Goal: Task Accomplishment & Management: Complete application form

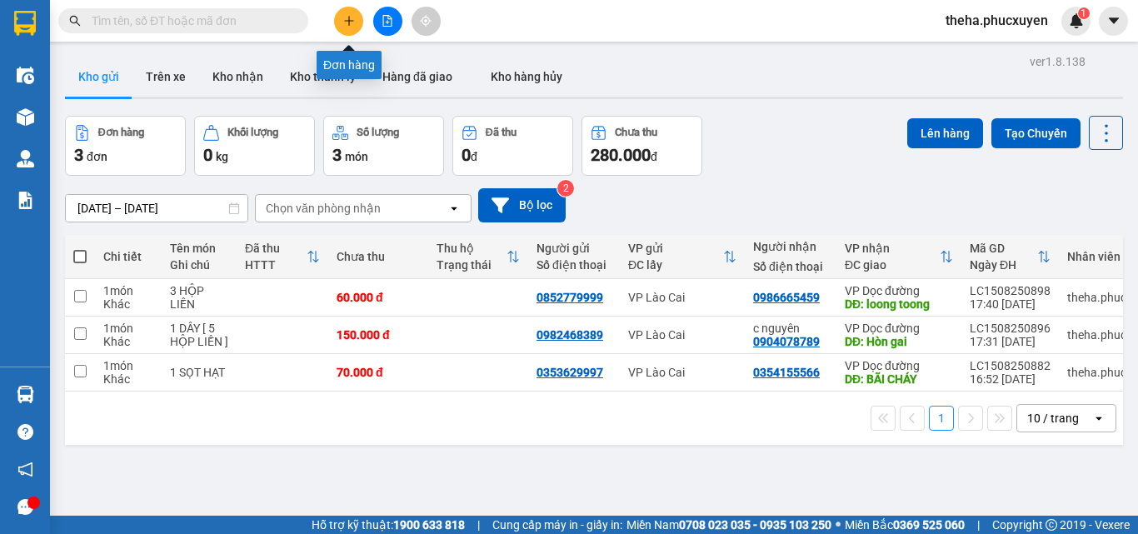
click at [352, 28] on button at bounding box center [348, 21] width 29 height 29
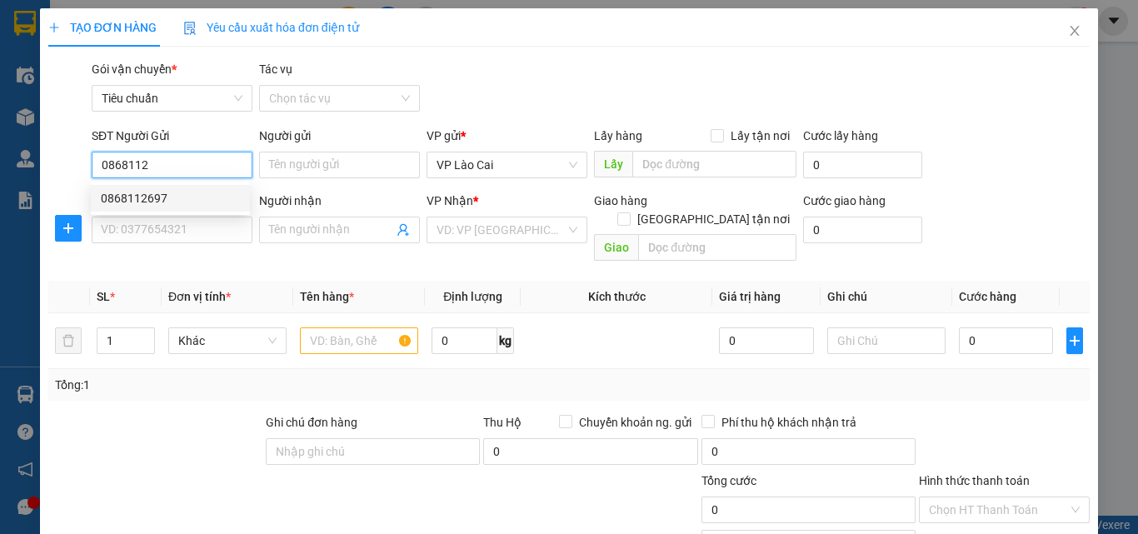
drag, startPoint x: 151, startPoint y: 194, endPoint x: 159, endPoint y: 212, distance: 19.4
click at [156, 202] on div "0868112697" at bounding box center [170, 198] width 139 height 18
type input "0868112697"
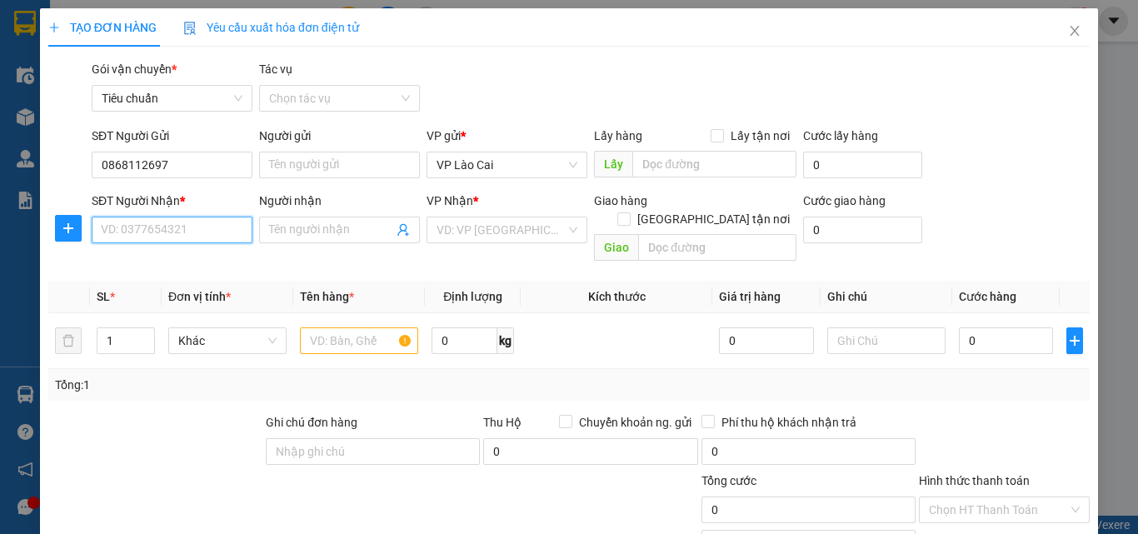
click at [170, 226] on input "SĐT Người Nhận *" at bounding box center [172, 230] width 161 height 27
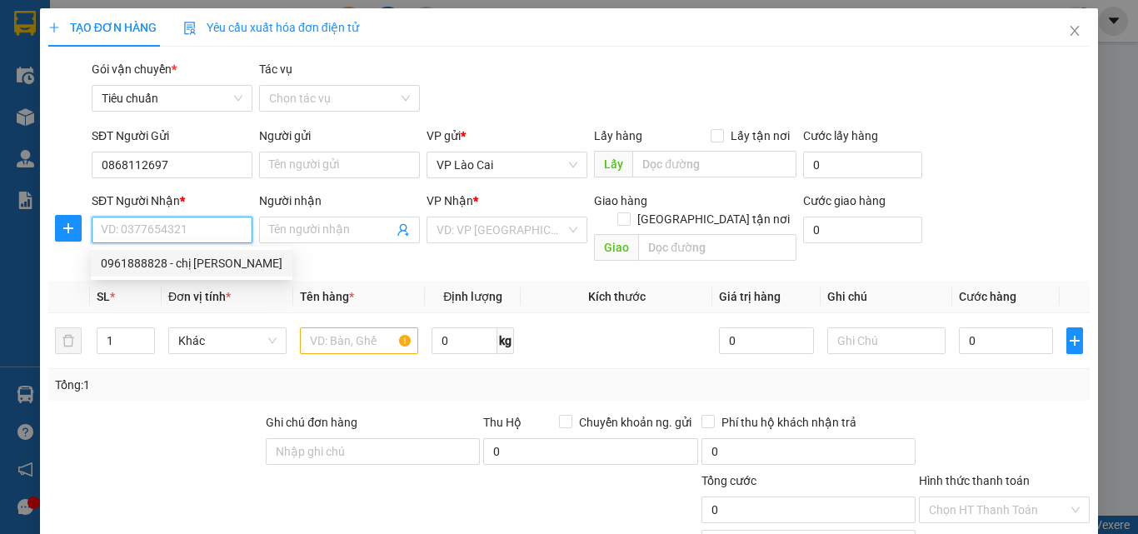
click at [148, 262] on div "0961888828 - chị [PERSON_NAME]" at bounding box center [192, 263] width 182 height 18
type input "0961888828"
type input "chị [PERSON_NAME]"
type input "[PERSON_NAME]"
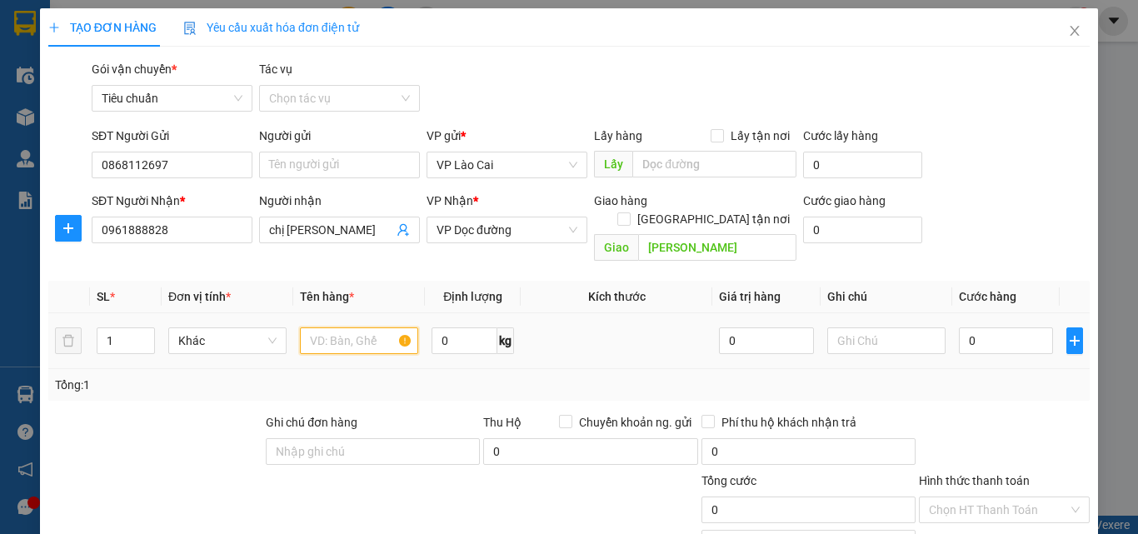
click at [370, 327] on input "text" at bounding box center [359, 340] width 118 height 27
type input "4 HỘP LIỀN"
click at [982, 327] on input "0" at bounding box center [1006, 340] width 94 height 27
type input "7"
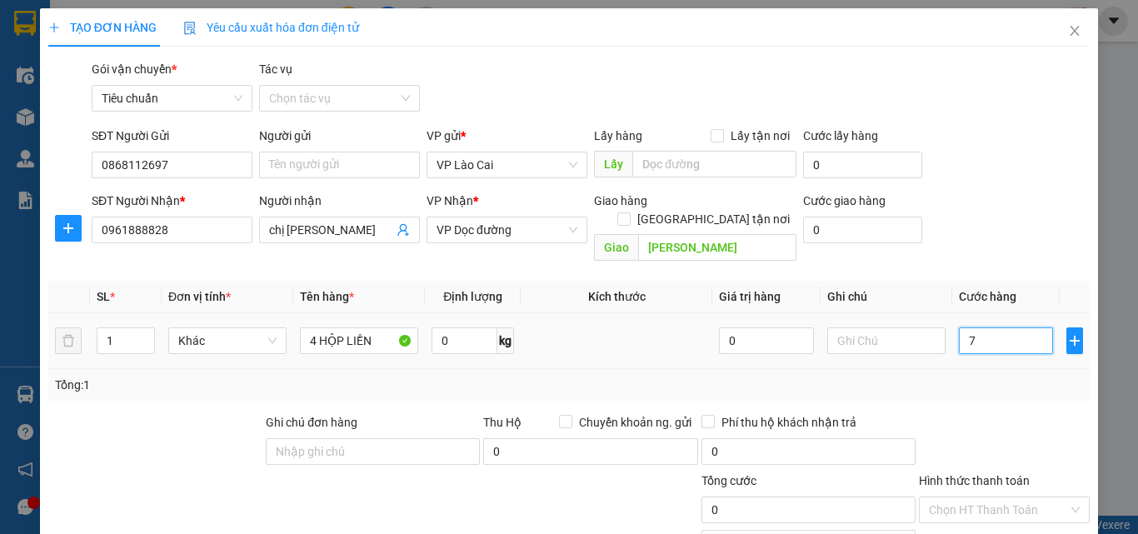
type input "7"
type input "70"
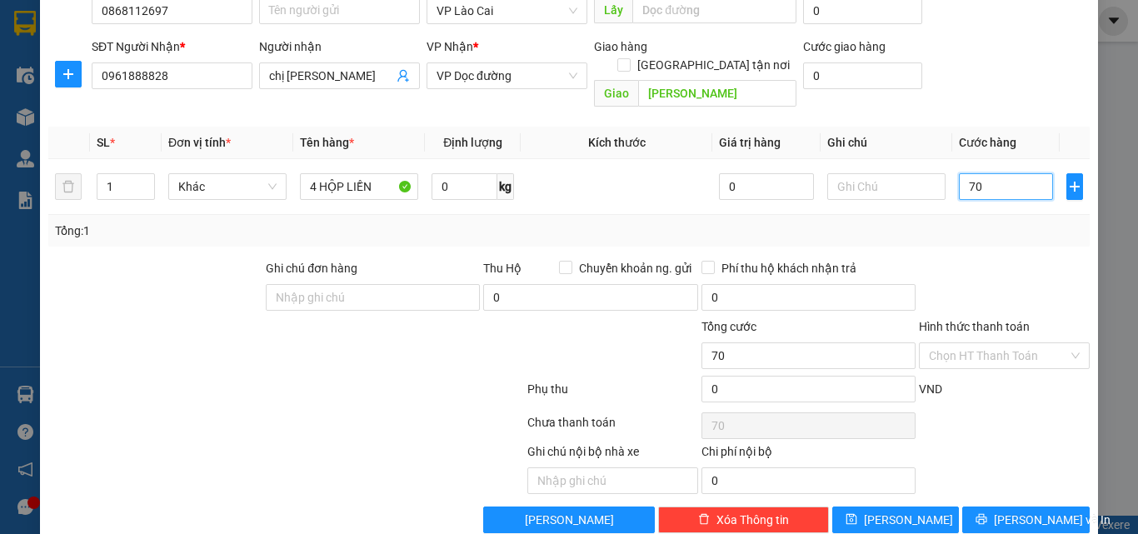
scroll to position [167, 0]
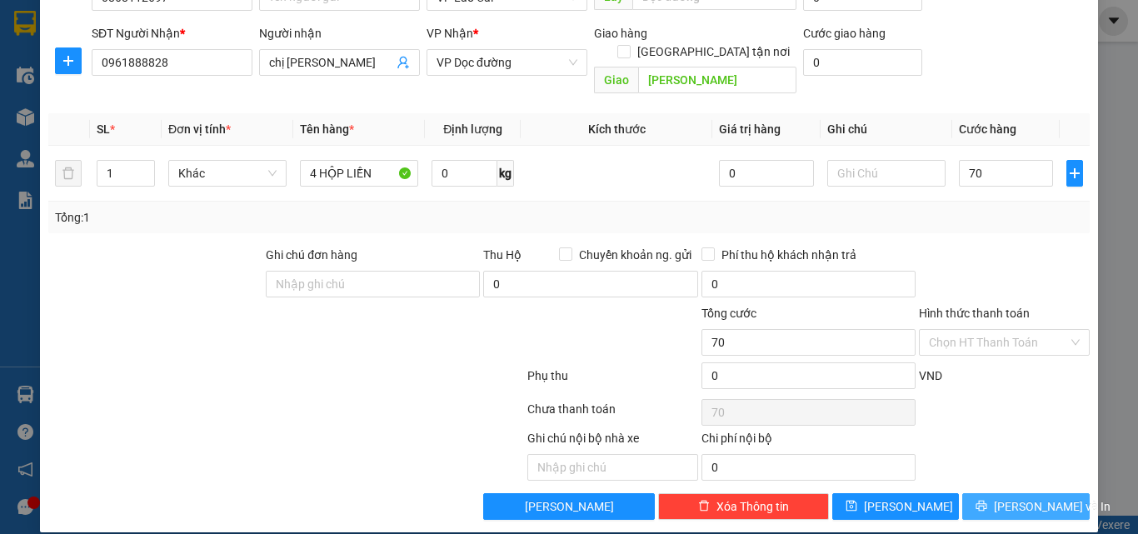
type input "70.000"
click at [971, 493] on button "[PERSON_NAME] và In" at bounding box center [1025, 506] width 127 height 27
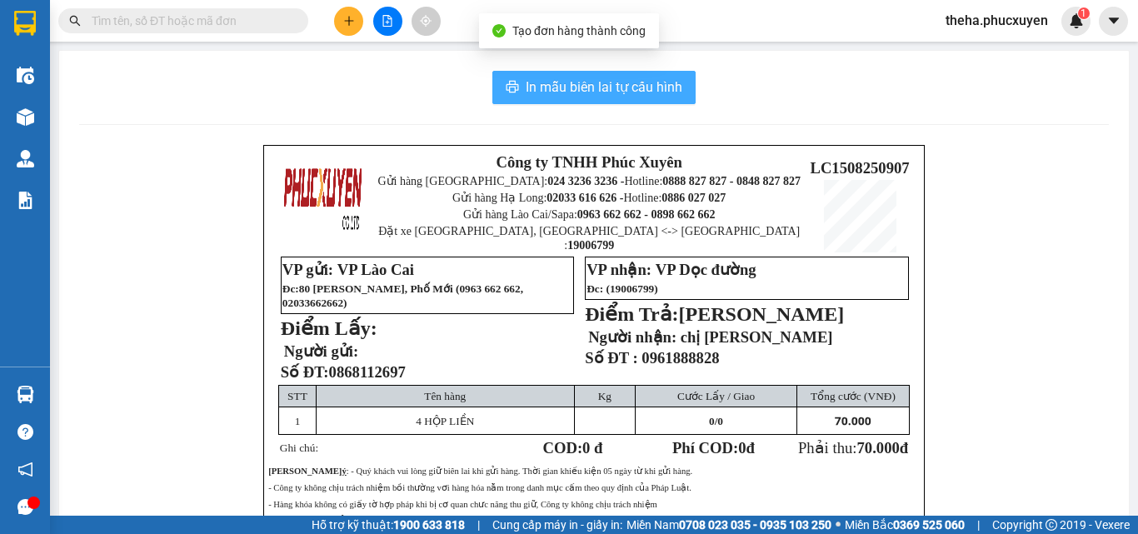
click at [677, 79] on button "In mẫu biên lai tự cấu hình" at bounding box center [593, 87] width 203 height 33
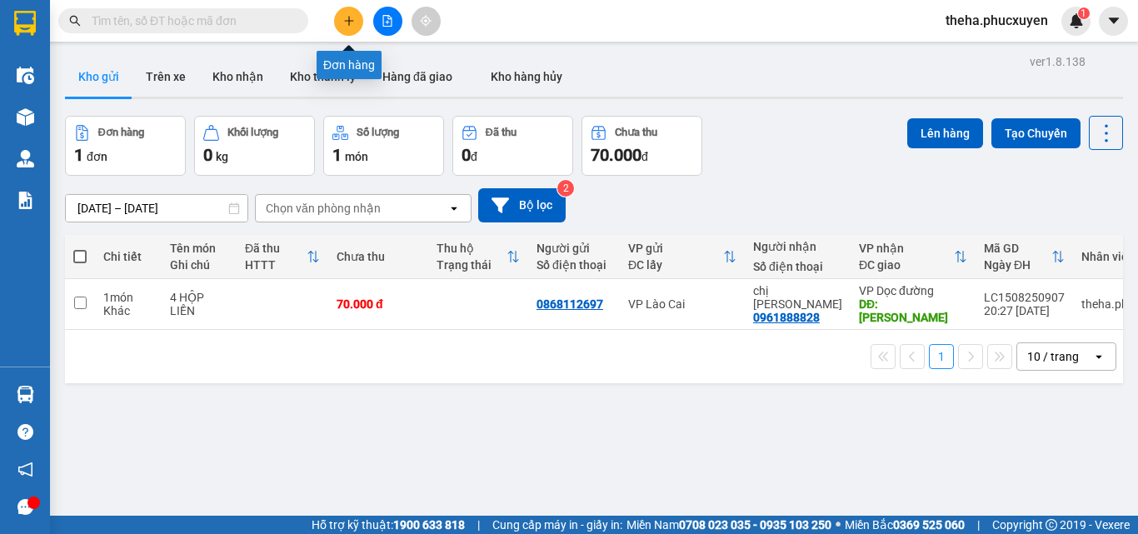
click at [347, 16] on icon "plus" at bounding box center [349, 21] width 12 height 12
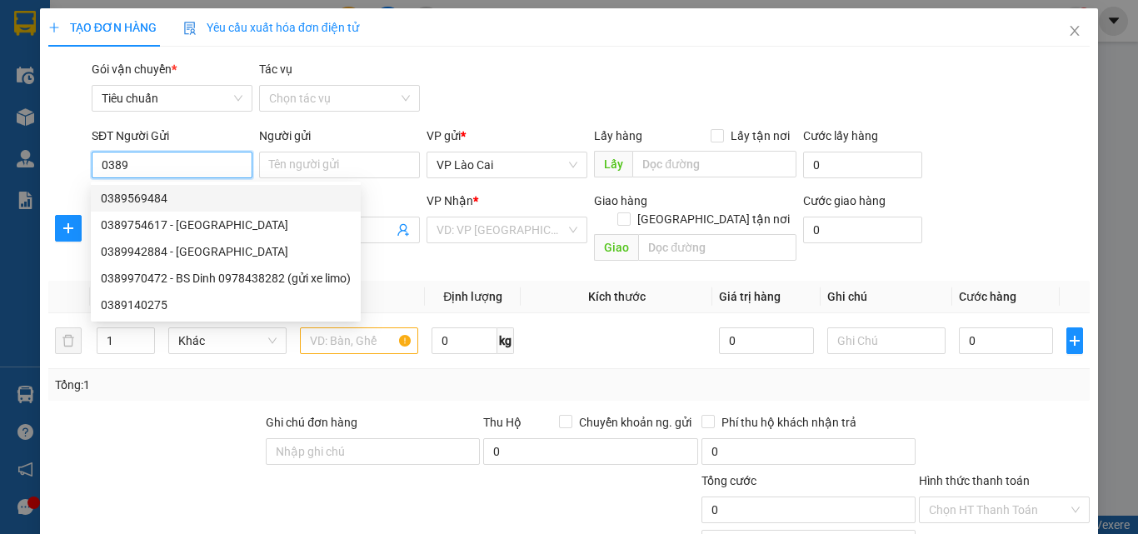
drag, startPoint x: 131, startPoint y: 197, endPoint x: 154, endPoint y: 206, distance: 25.1
click at [132, 198] on div "0389569484" at bounding box center [226, 198] width 250 height 18
click at [151, 303] on div "0389140275" at bounding box center [226, 305] width 250 height 18
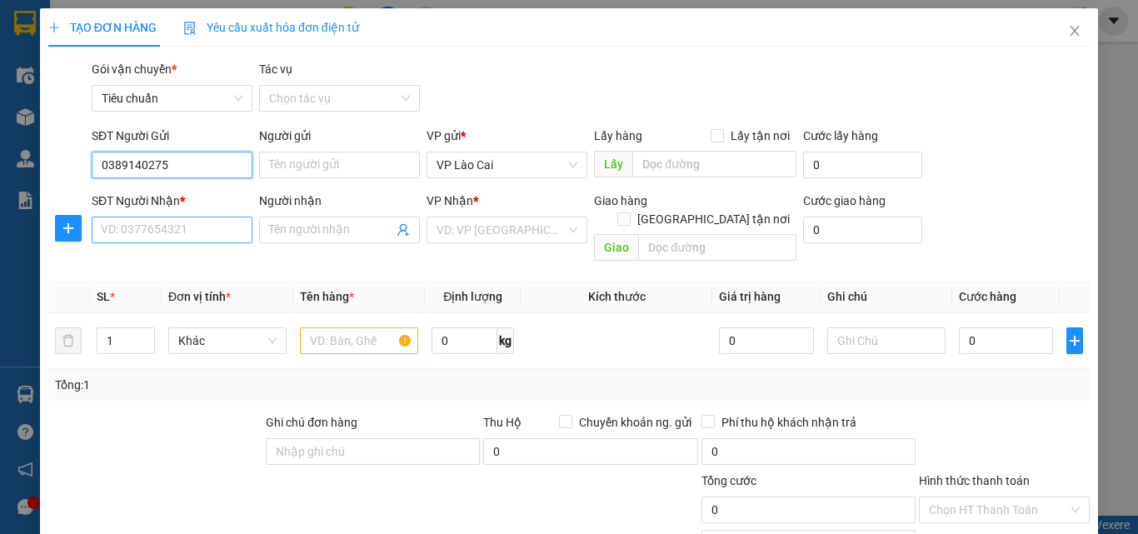
type input "0389140275"
click at [185, 228] on input "SĐT Người Nhận *" at bounding box center [172, 230] width 161 height 27
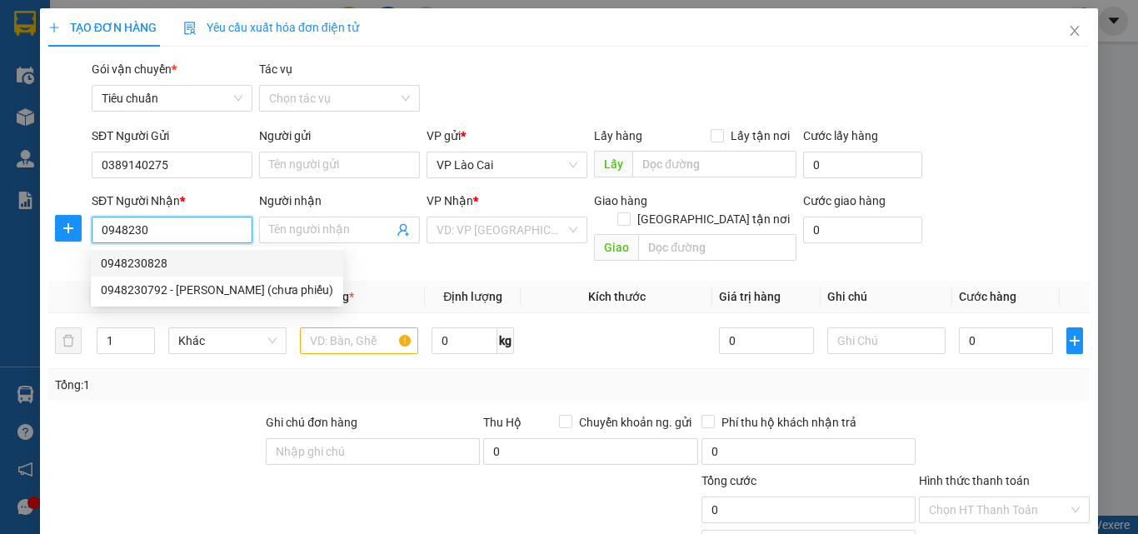
click at [137, 262] on div "0948230828" at bounding box center [217, 263] width 232 height 18
type input "0948230828"
type input "CẨM PHẢ"
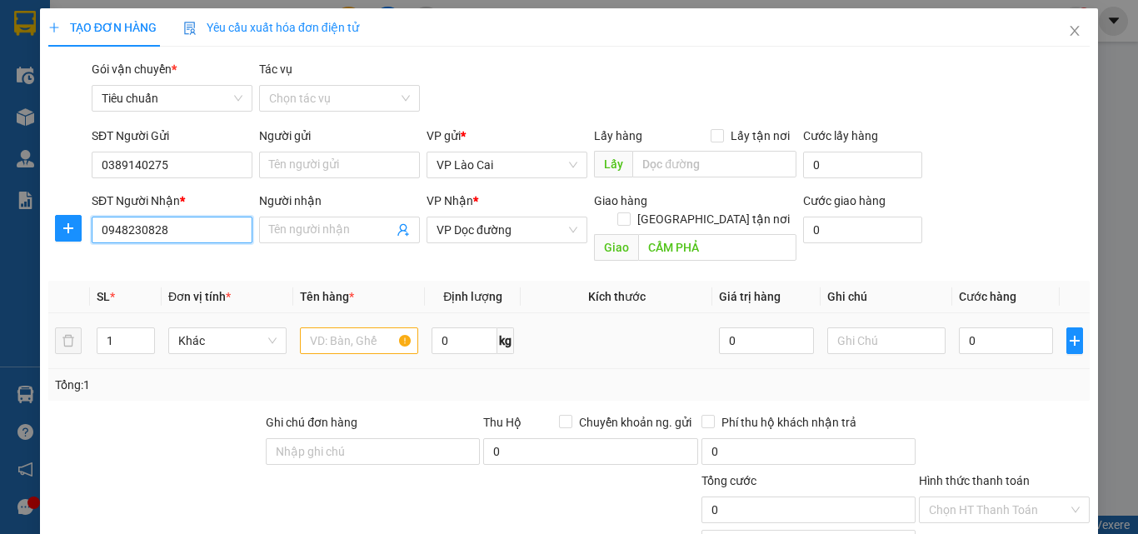
type input "0948230828"
click at [334, 327] on input "text" at bounding box center [359, 340] width 118 height 27
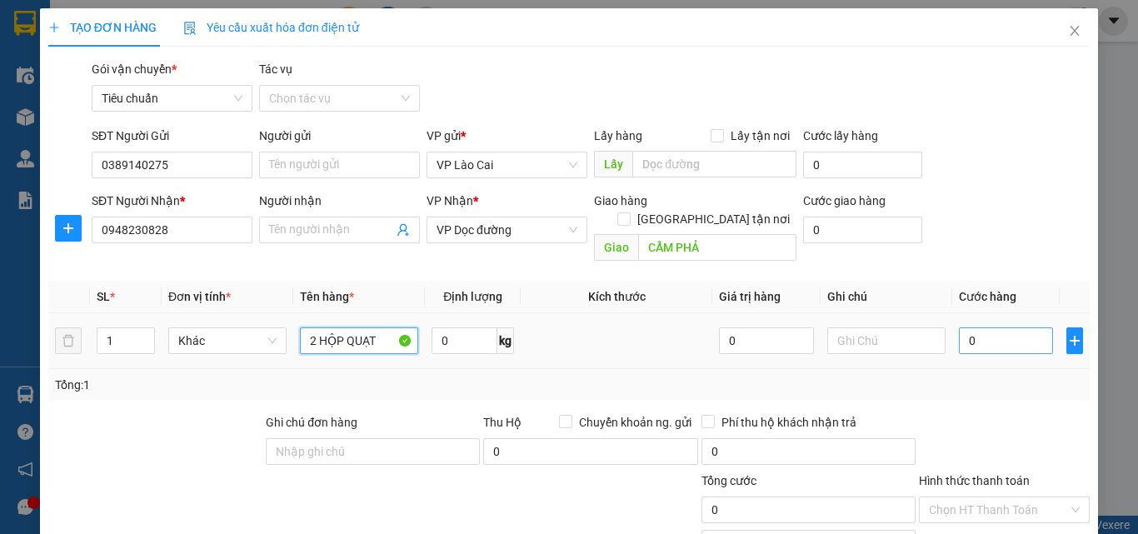
type input "2 HỘP QUẠT"
click at [999, 327] on input "0" at bounding box center [1006, 340] width 94 height 27
type input "2"
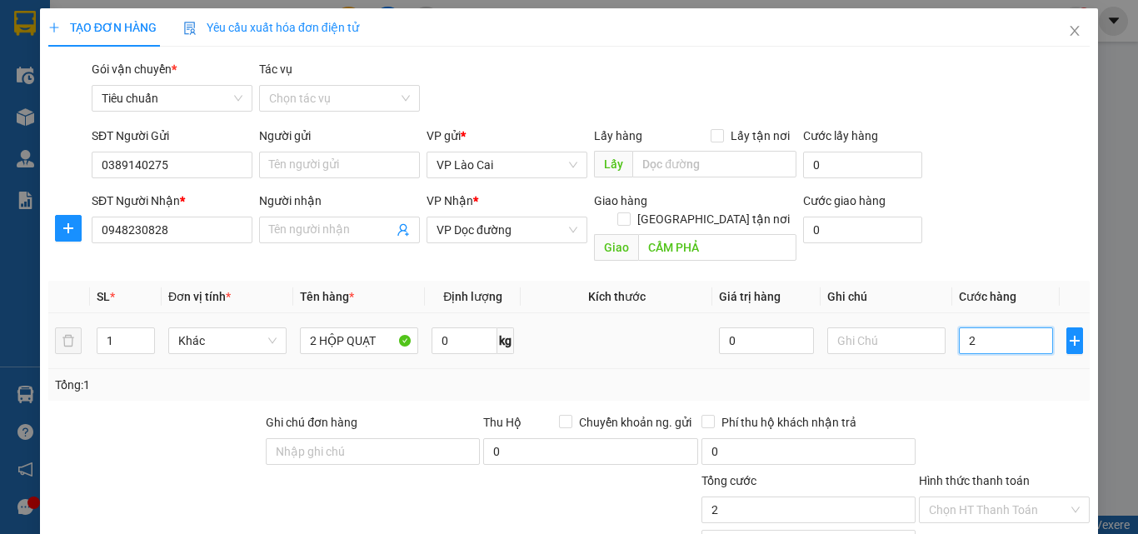
type input "20"
type input "200"
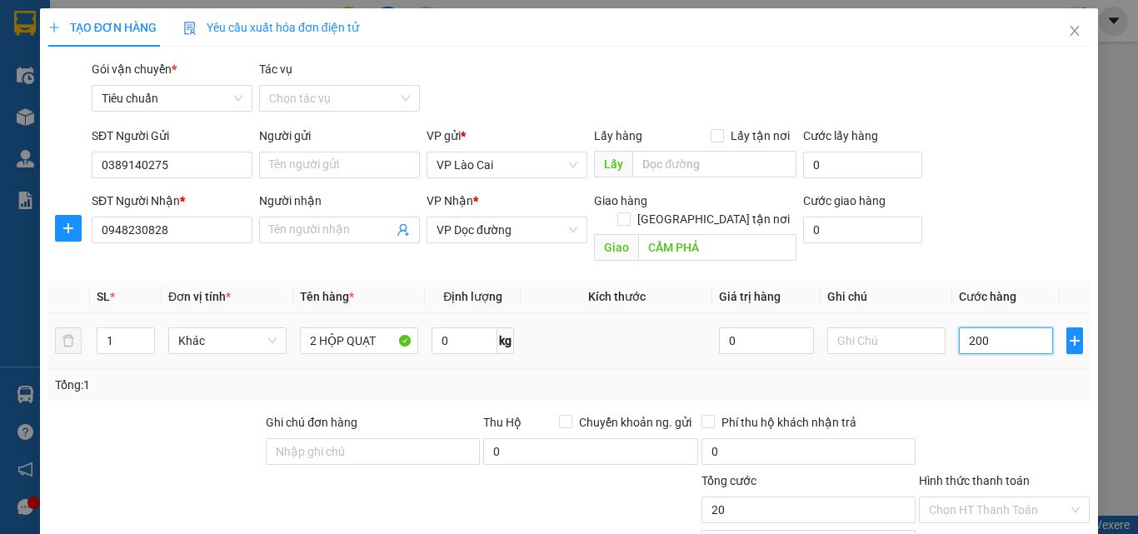
type input "200"
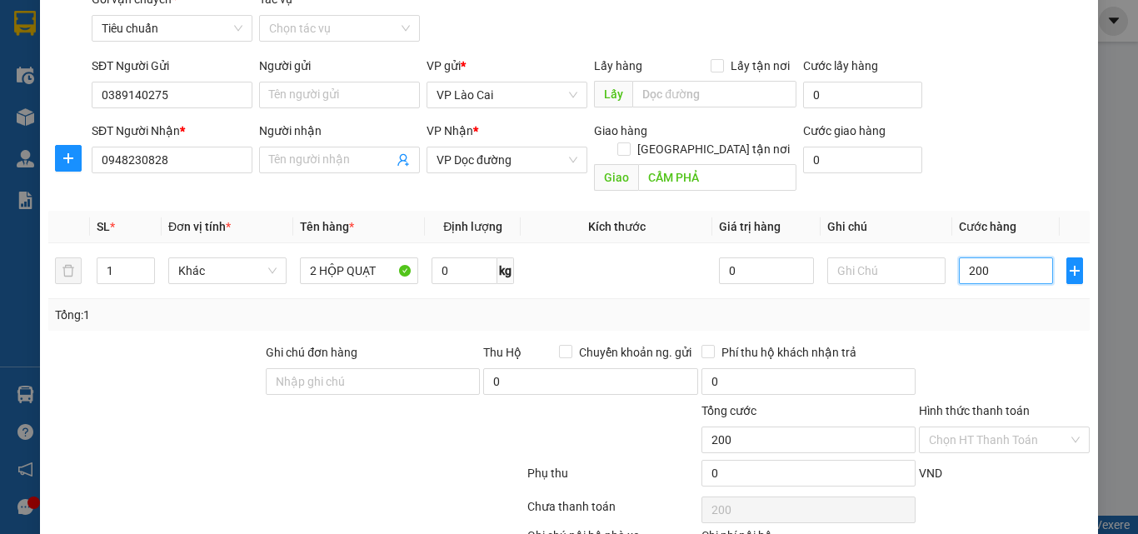
scroll to position [167, 0]
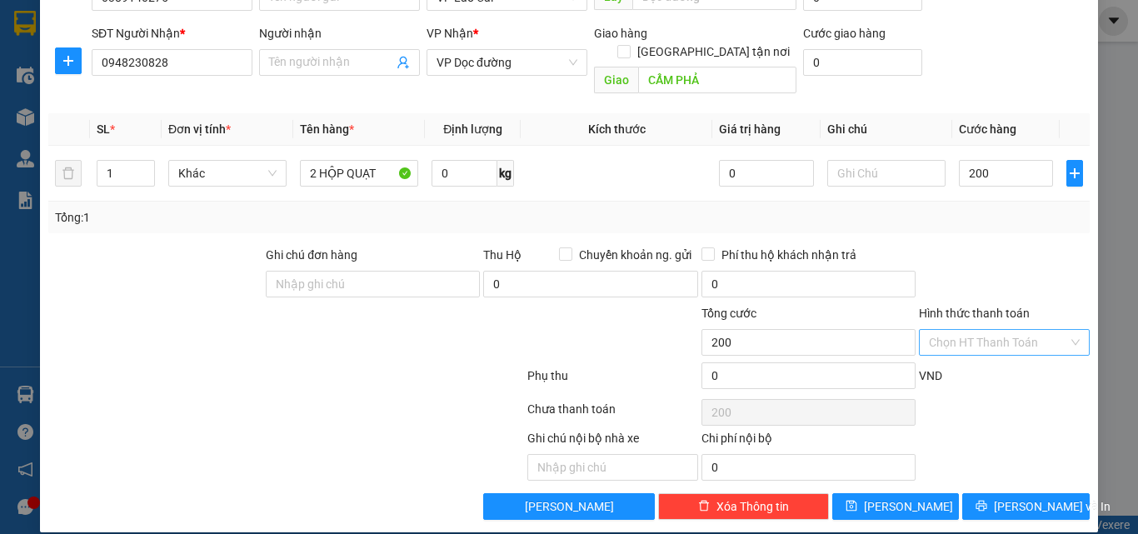
type input "200.000"
click at [1014, 330] on input "Hình thức thanh toán" at bounding box center [998, 342] width 139 height 25
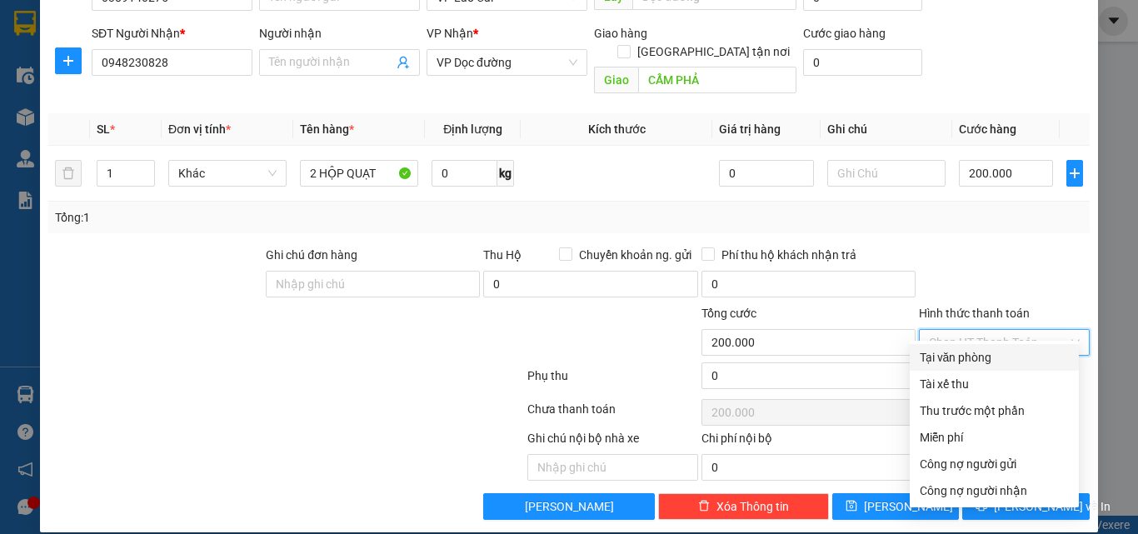
click at [973, 361] on div "Tại văn phòng" at bounding box center [994, 357] width 149 height 18
type input "0"
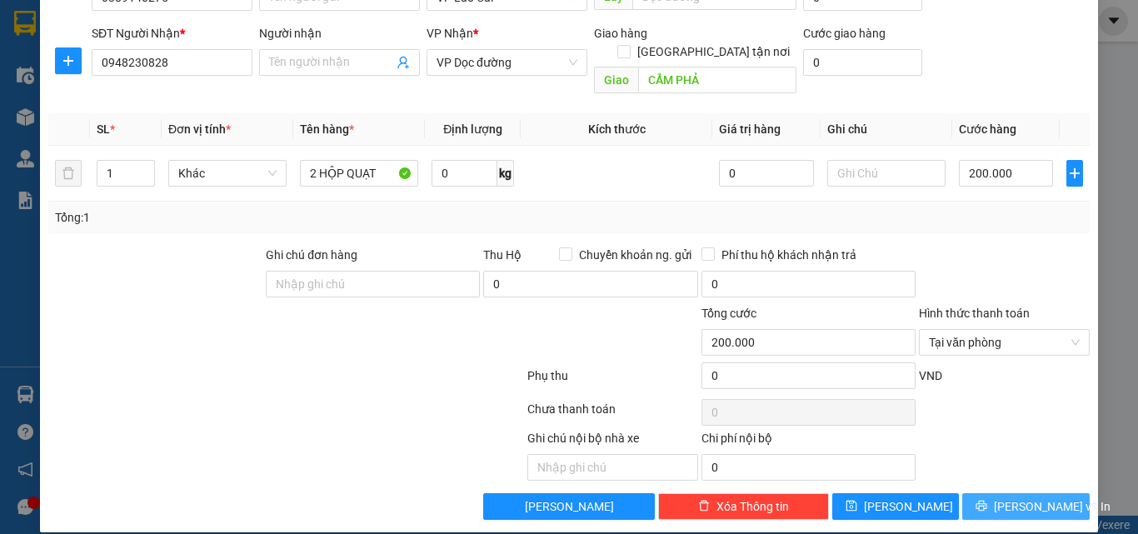
click at [970, 493] on button "[PERSON_NAME] và In" at bounding box center [1025, 506] width 127 height 27
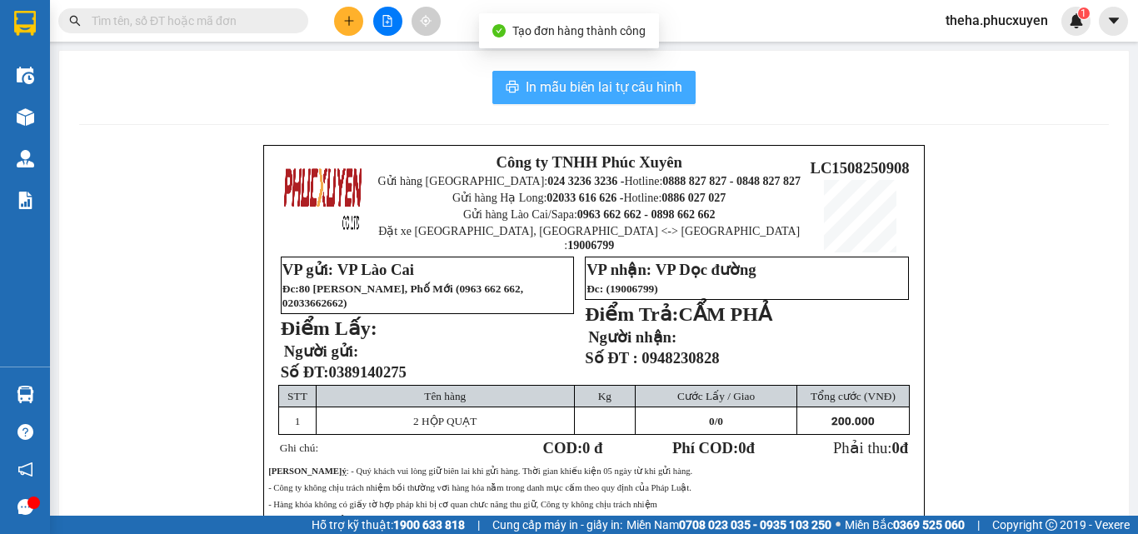
click at [675, 72] on button "In mẫu biên lai tự cấu hình" at bounding box center [593, 87] width 203 height 33
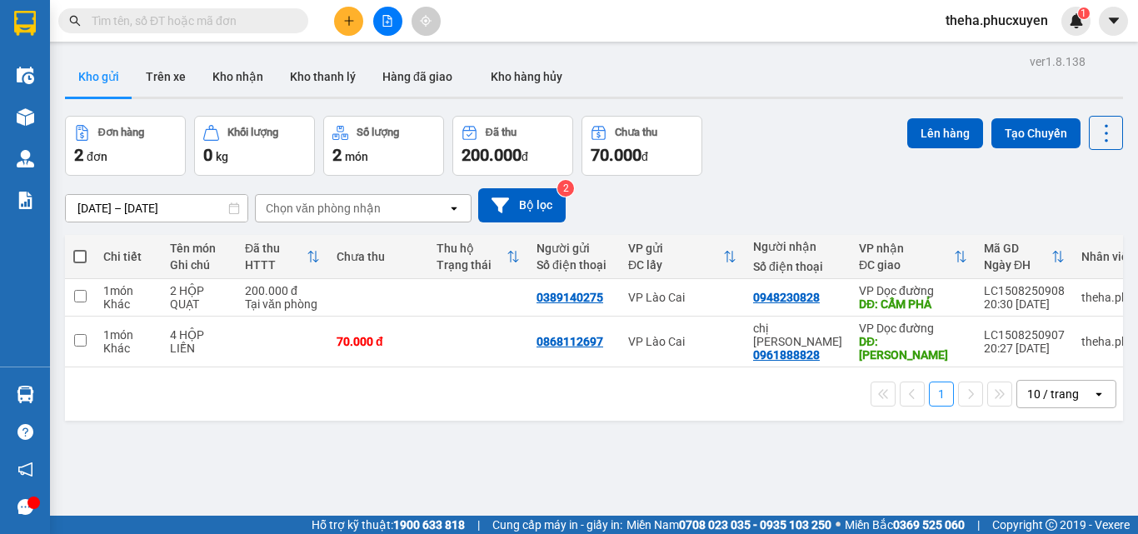
click at [802, 168] on div "Đơn hàng 2 đơn Khối lượng 0 kg Số lượng 2 món Đã thu 200.000 đ Chưa thu 70.000 …" at bounding box center [594, 146] width 1058 height 60
click at [77, 296] on input "checkbox" at bounding box center [80, 296] width 12 height 12
checkbox input "true"
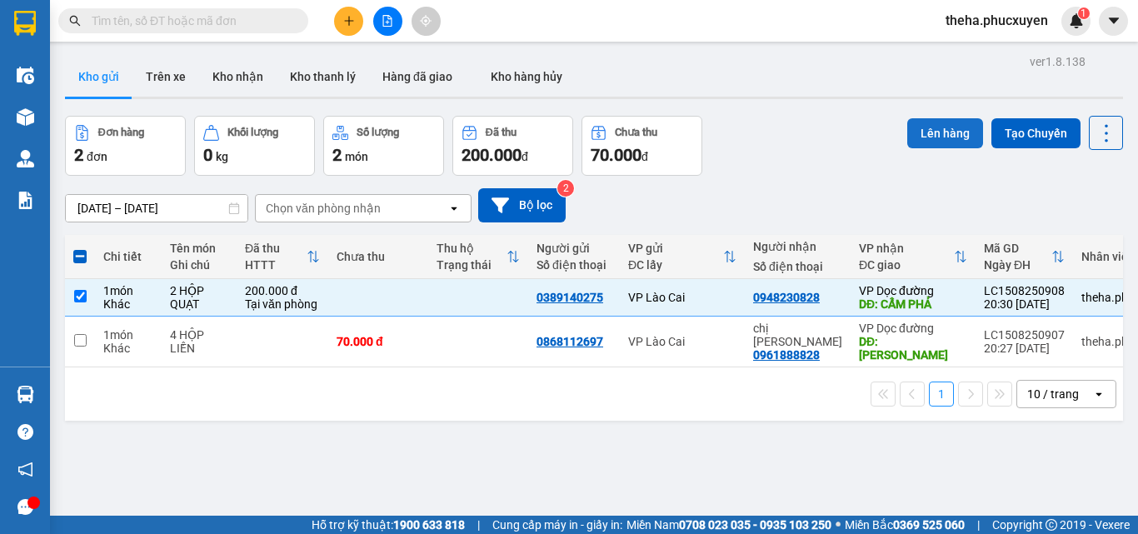
click at [934, 131] on button "Lên hàng" at bounding box center [945, 133] width 76 height 30
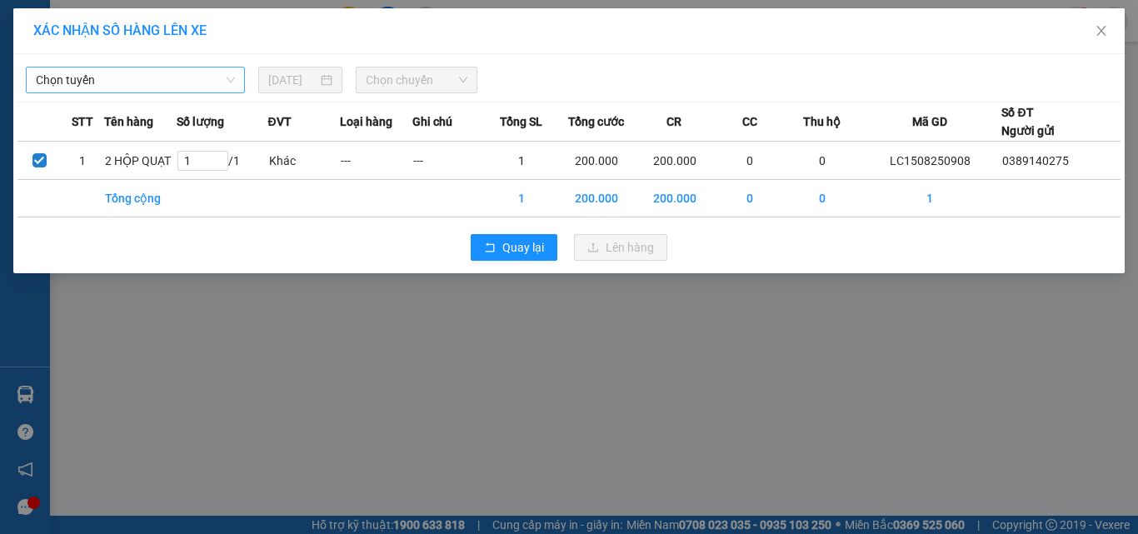
click at [150, 81] on span "Chọn tuyến" at bounding box center [135, 79] width 199 height 25
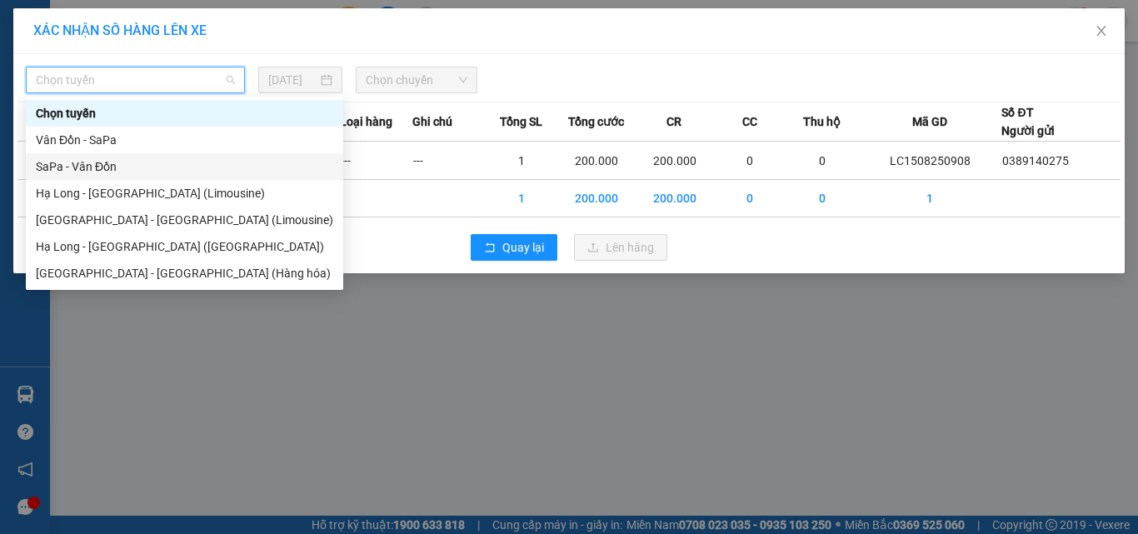
click at [103, 166] on div "SaPa - Vân Đồn" at bounding box center [184, 166] width 297 height 18
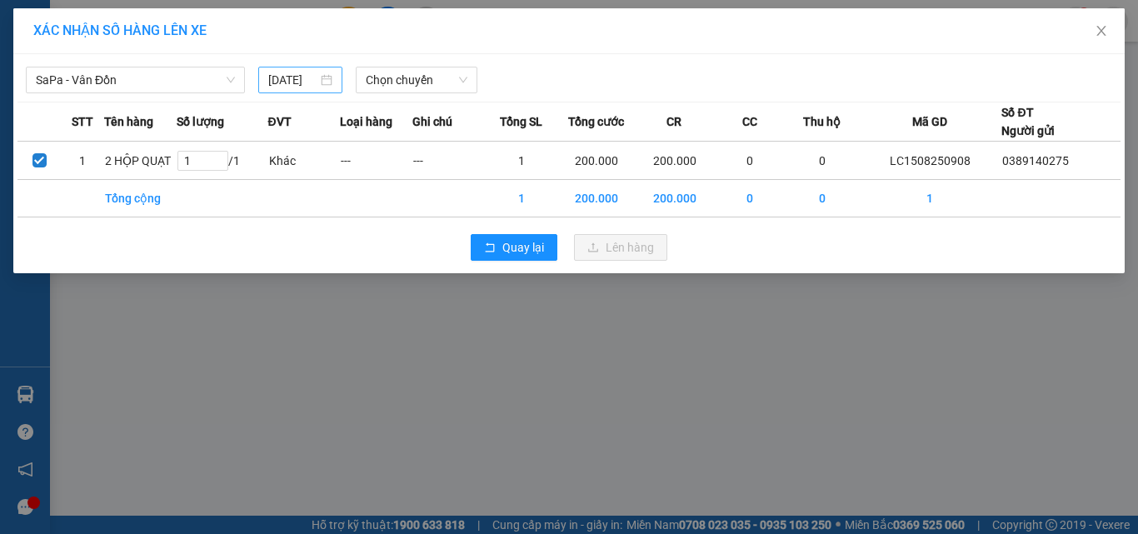
click at [317, 82] on div "[DATE]" at bounding box center [299, 80] width 63 height 18
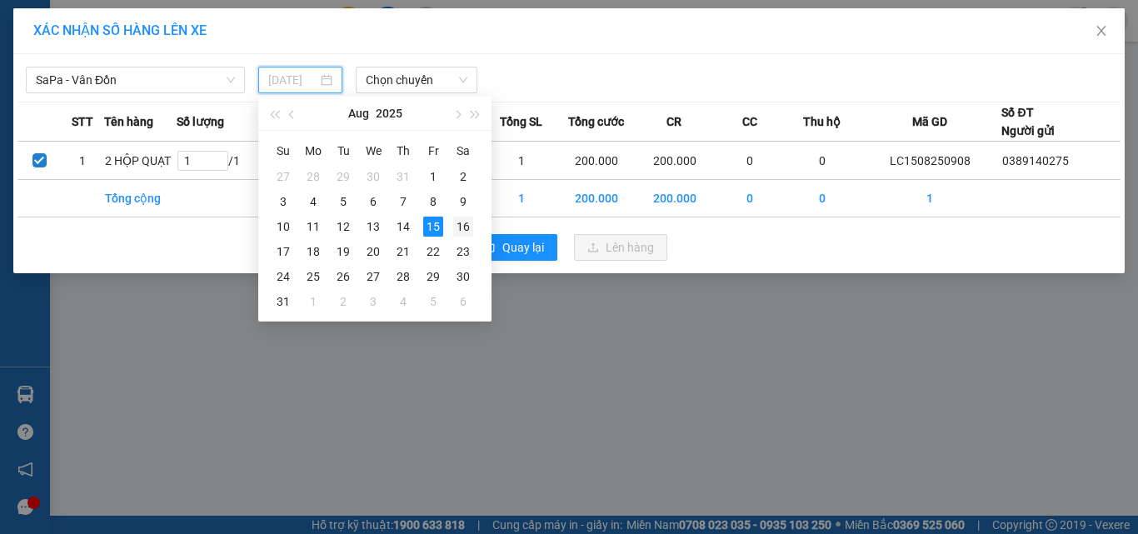
click at [460, 224] on div "16" at bounding box center [463, 227] width 20 height 20
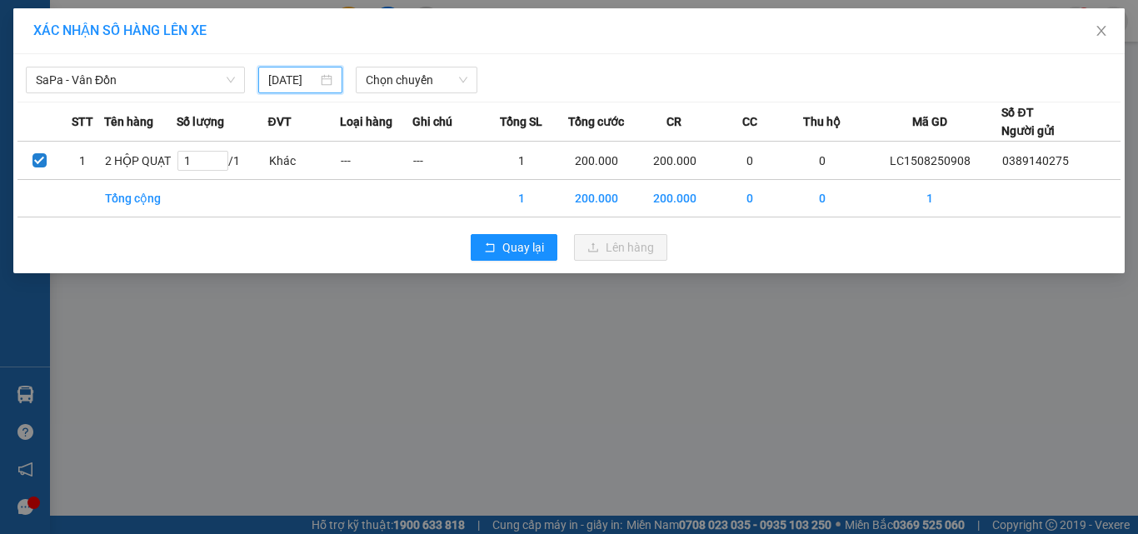
type input "[DATE]"
click at [439, 80] on span "Chọn chuyến" at bounding box center [417, 79] width 102 height 25
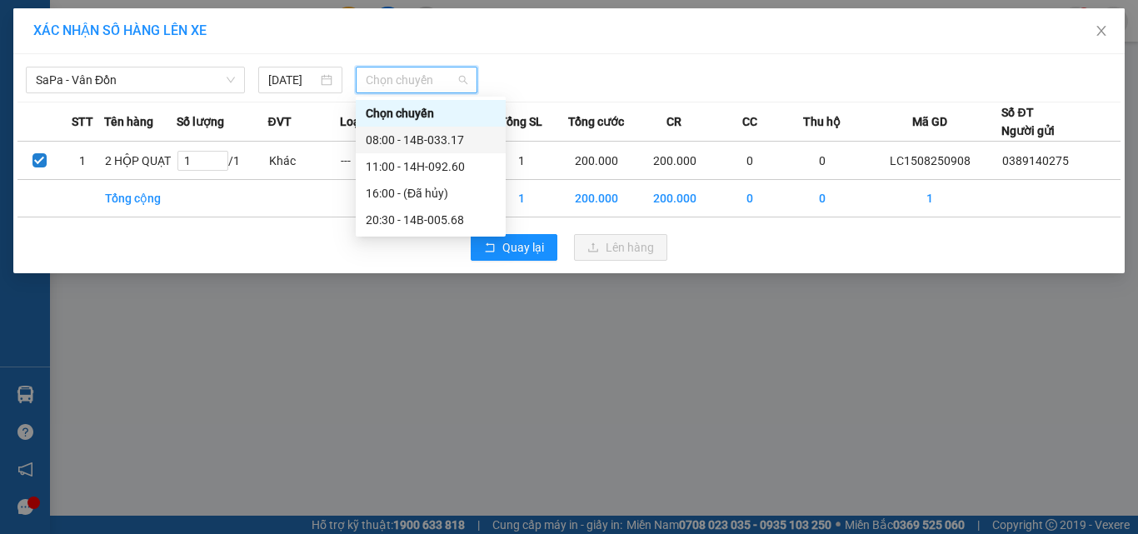
click at [413, 141] on div "08:00 - 14B-033.17" at bounding box center [431, 140] width 130 height 18
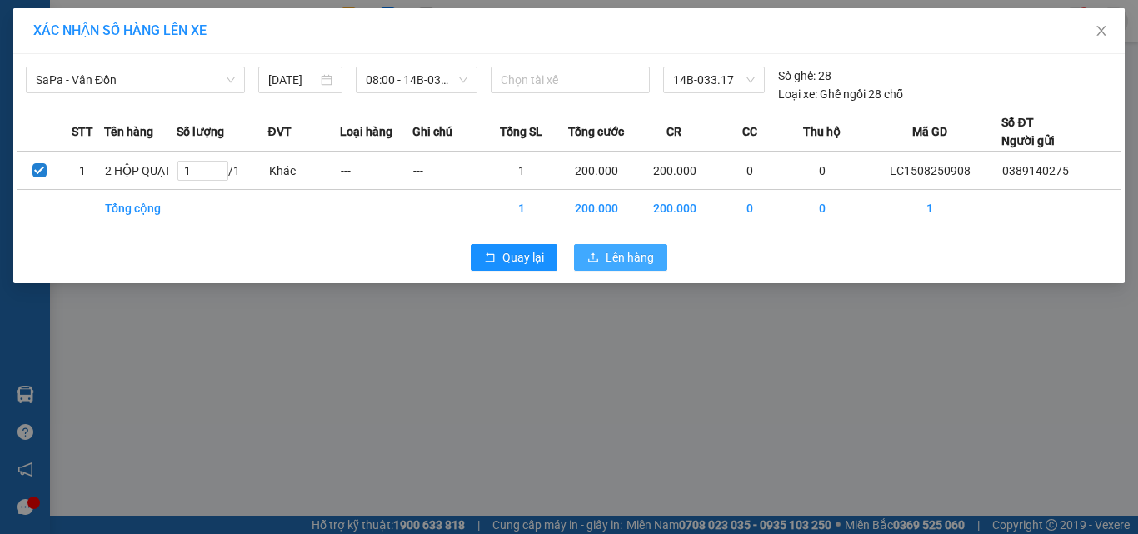
click at [642, 263] on span "Lên hàng" at bounding box center [630, 257] width 48 height 18
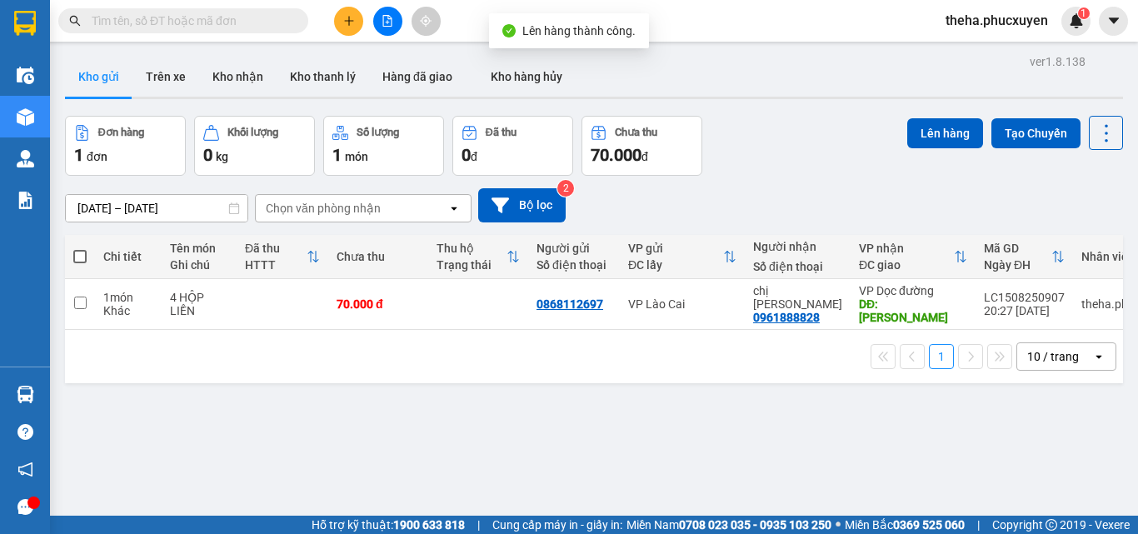
click at [773, 201] on div "[DATE] – [DATE] Press the down arrow key to interact with the calendar and sele…" at bounding box center [594, 205] width 1058 height 34
click at [355, 24] on button at bounding box center [348, 21] width 29 height 29
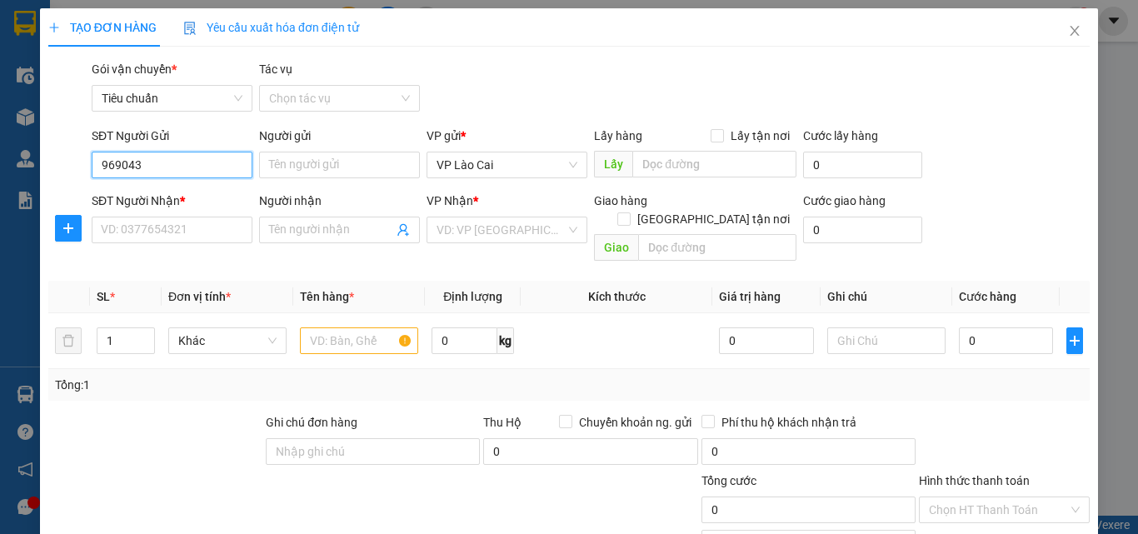
click at [99, 161] on input "969043" at bounding box center [172, 165] width 161 height 27
click at [151, 197] on div "0969043589" at bounding box center [170, 198] width 139 height 18
type input "0969043589"
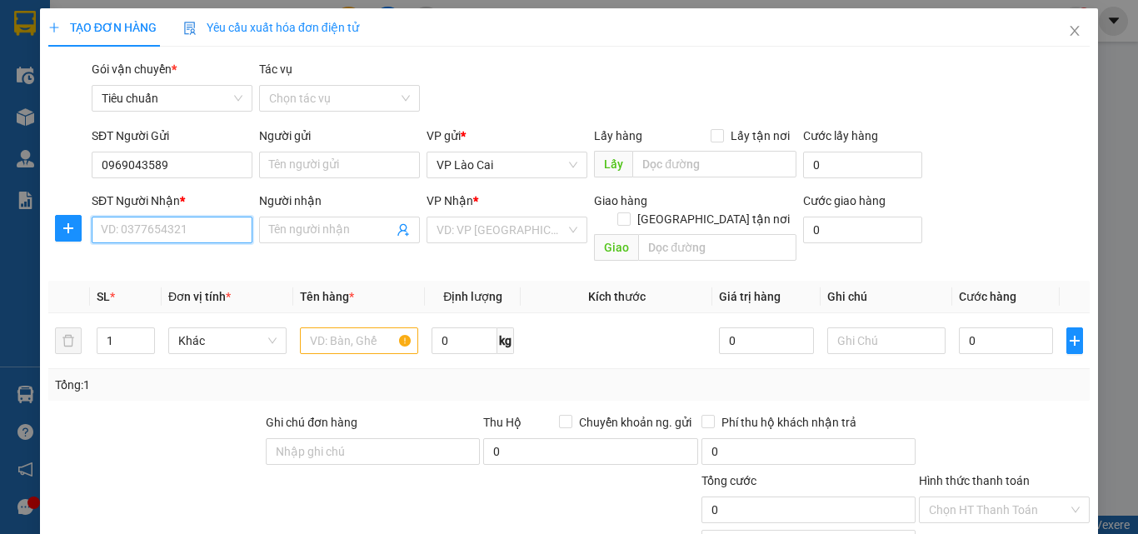
click at [163, 227] on input "SĐT Người Nhận *" at bounding box center [172, 230] width 161 height 27
drag, startPoint x: 148, startPoint y: 286, endPoint x: 415, endPoint y: 285, distance: 266.6
click at [159, 286] on div "0393035368" at bounding box center [170, 290] width 139 height 18
type input "0393035368"
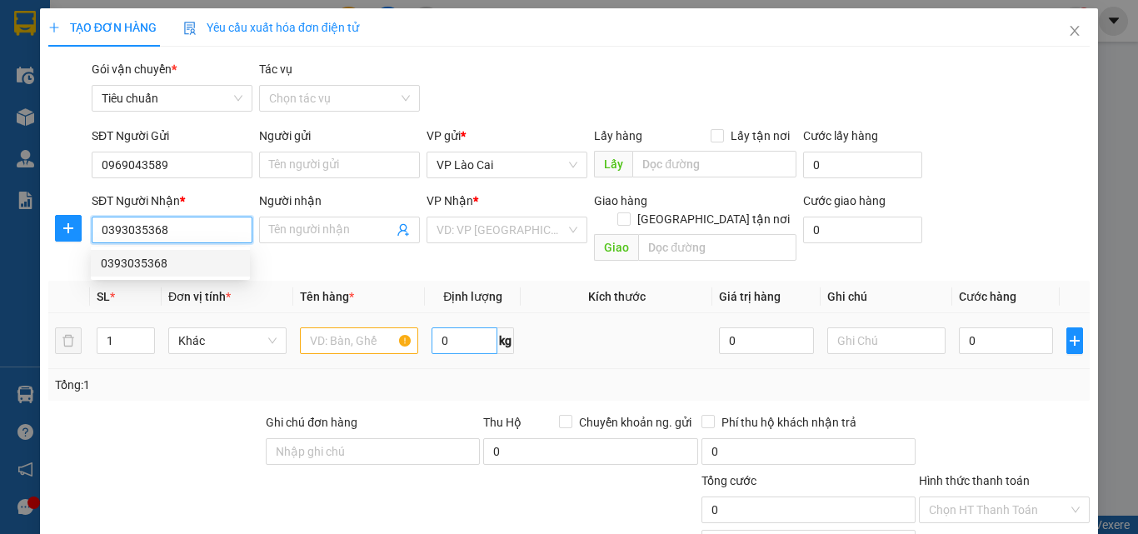
type input "CẨM PHẢ"
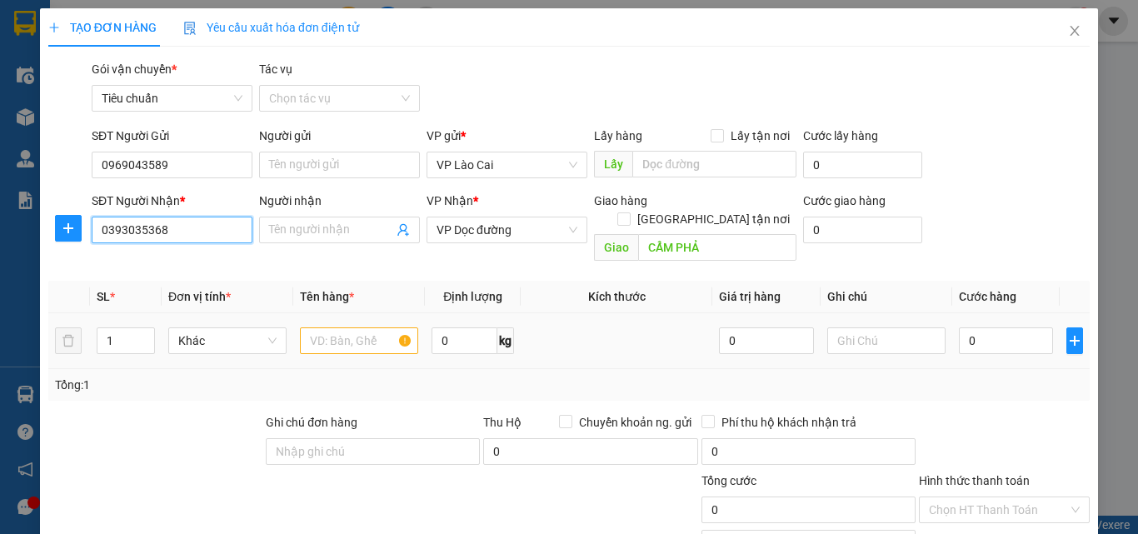
type input "0393035368"
click at [379, 327] on input "text" at bounding box center [359, 340] width 118 height 27
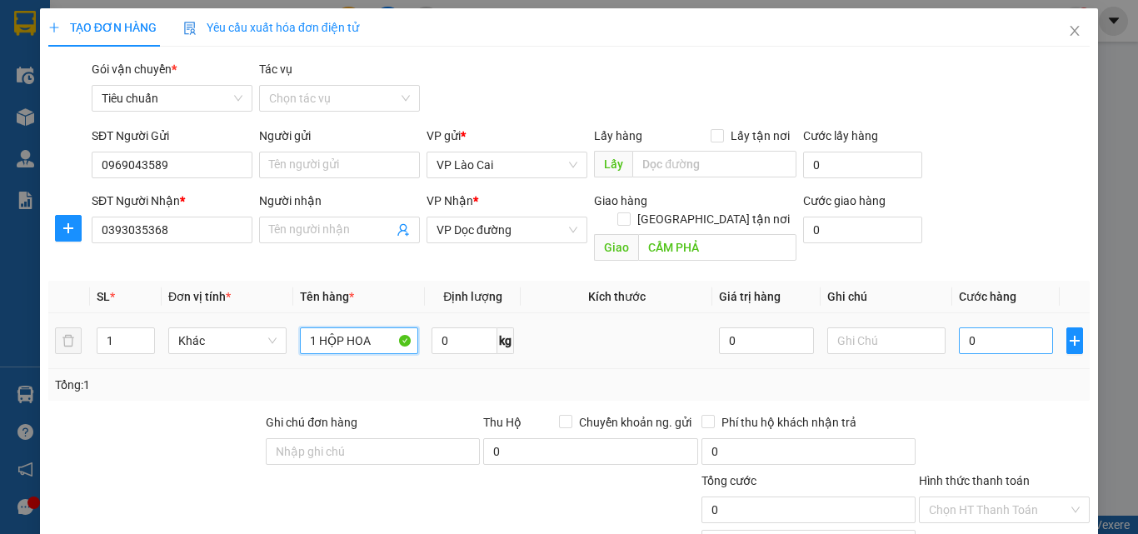
type input "1 HỘP HOA"
click at [993, 327] on input "0" at bounding box center [1006, 340] width 94 height 27
type input "1"
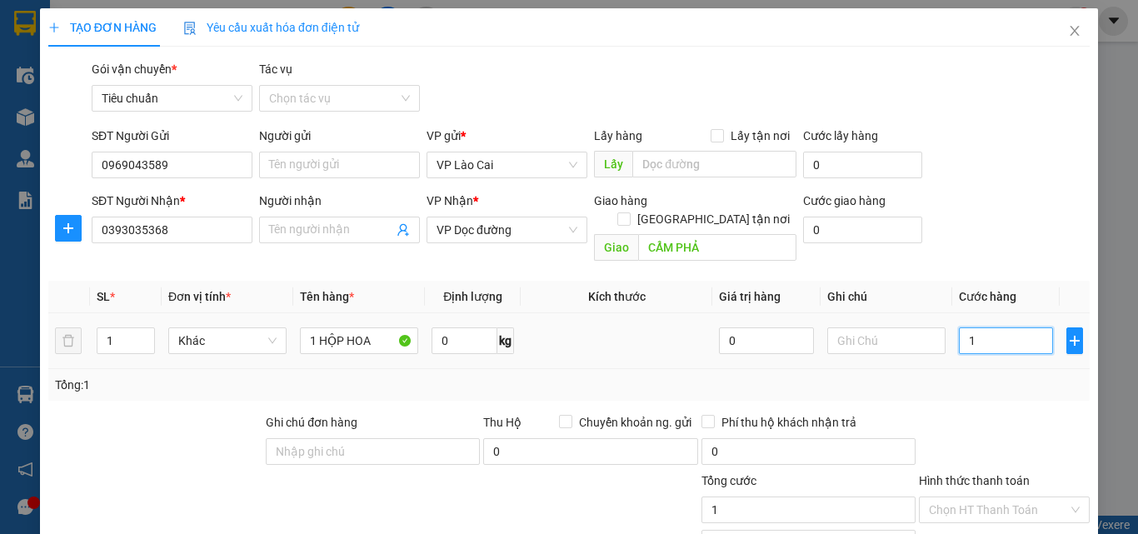
type input "12"
type input "120"
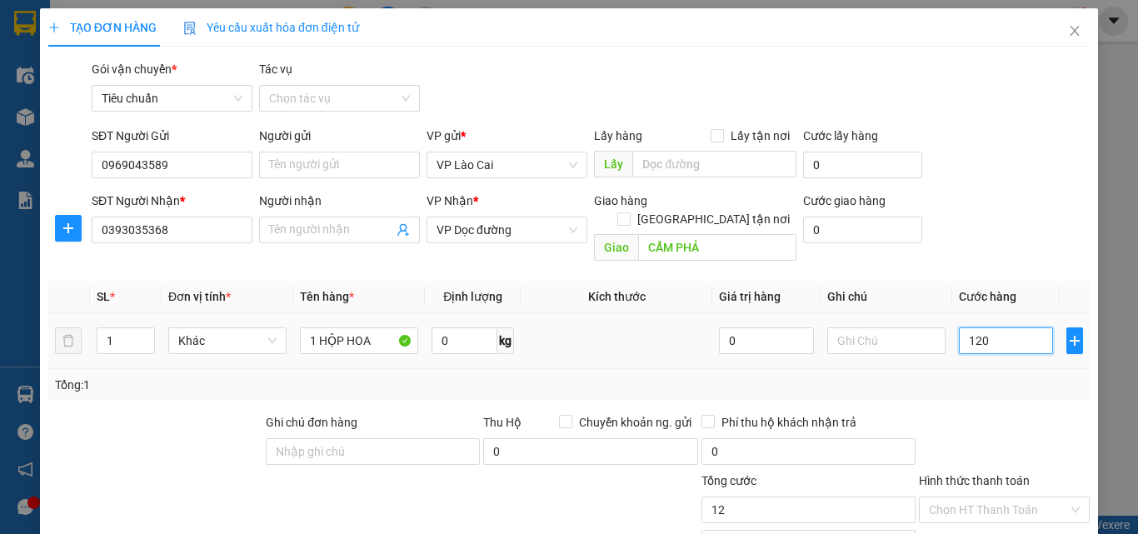
type input "120"
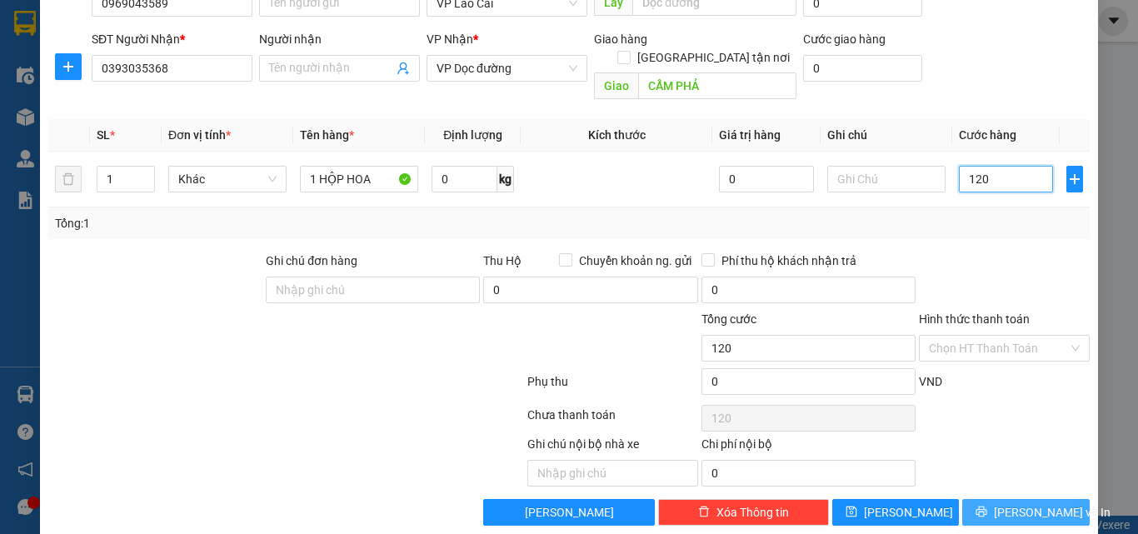
scroll to position [167, 0]
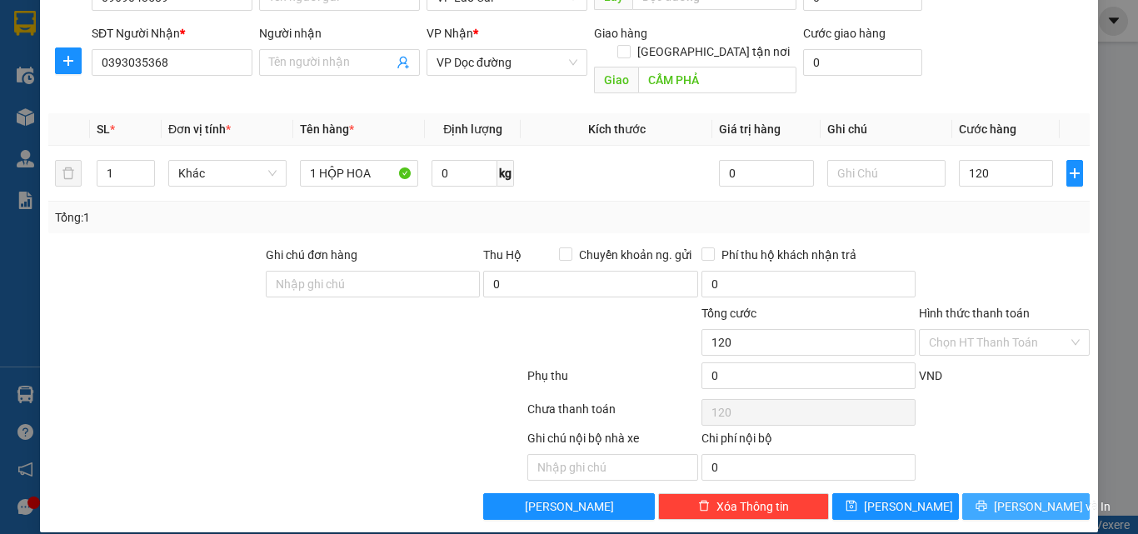
type input "120.000"
click at [965, 493] on button "[PERSON_NAME] và In" at bounding box center [1025, 506] width 127 height 27
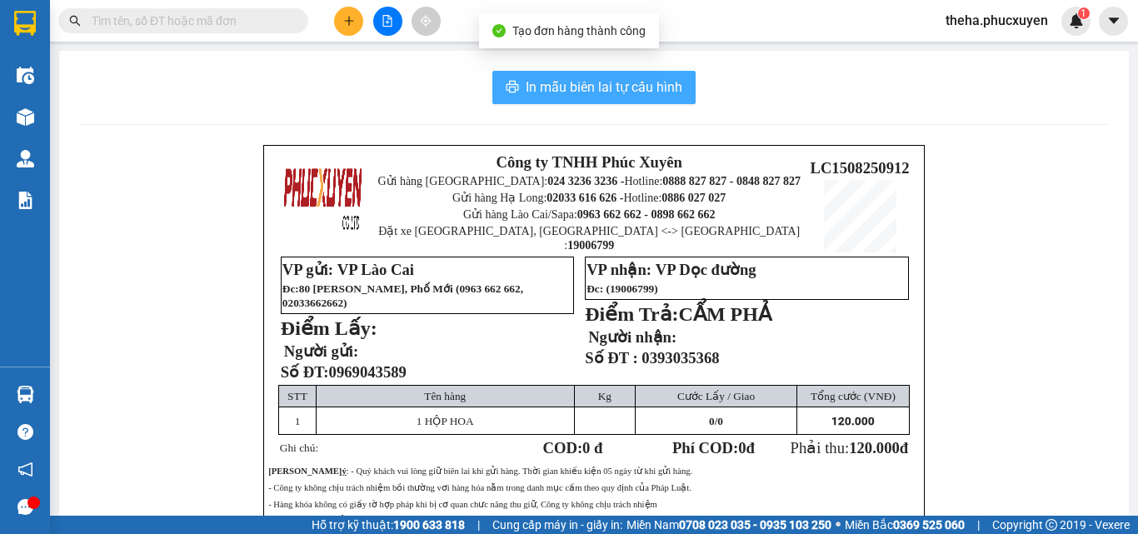
click at [661, 76] on button "In mẫu biên lai tự cấu hình" at bounding box center [593, 87] width 203 height 33
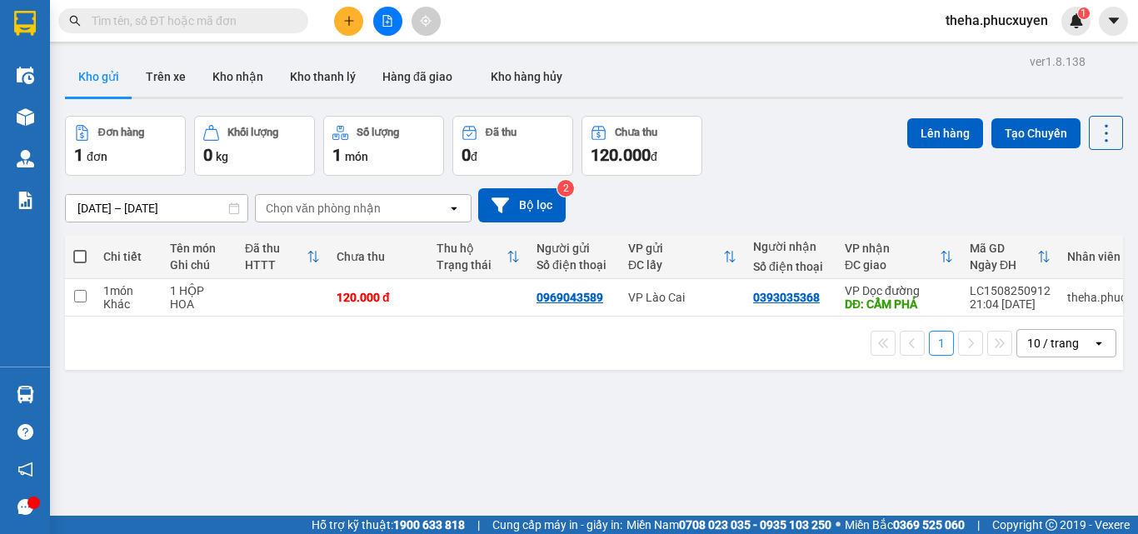
drag, startPoint x: 853, startPoint y: 197, endPoint x: 824, endPoint y: 200, distance: 29.3
click at [853, 197] on div "[DATE] – [DATE] Press the down arrow key to interact with the calendar and sele…" at bounding box center [594, 205] width 1058 height 34
click at [346, 17] on icon "plus" at bounding box center [349, 21] width 12 height 12
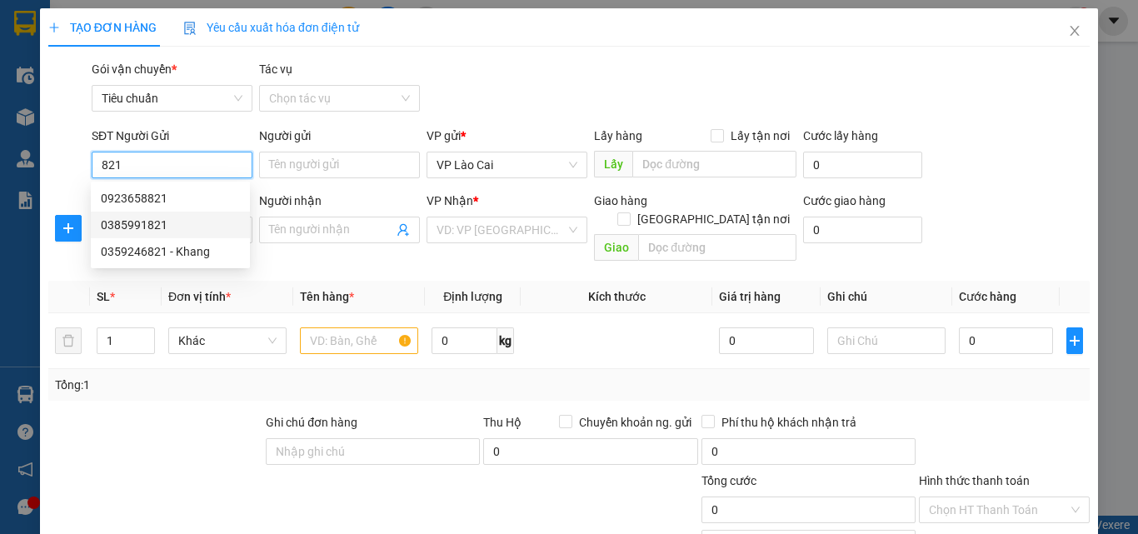
click at [137, 229] on div "0385991821" at bounding box center [170, 225] width 139 height 18
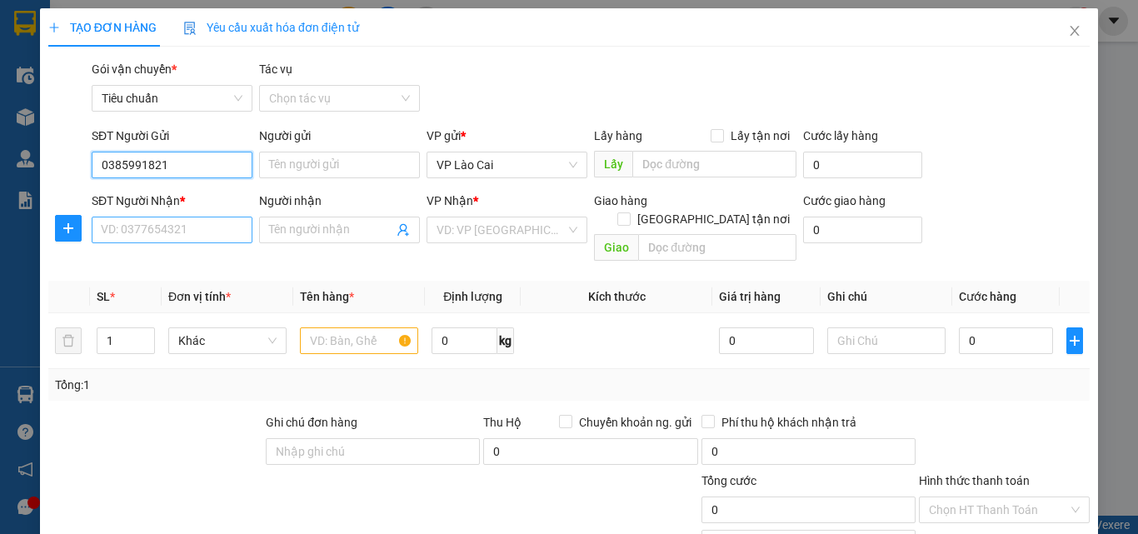
type input "0385991821"
click at [188, 237] on input "SĐT Người Nhận *" at bounding box center [172, 230] width 161 height 27
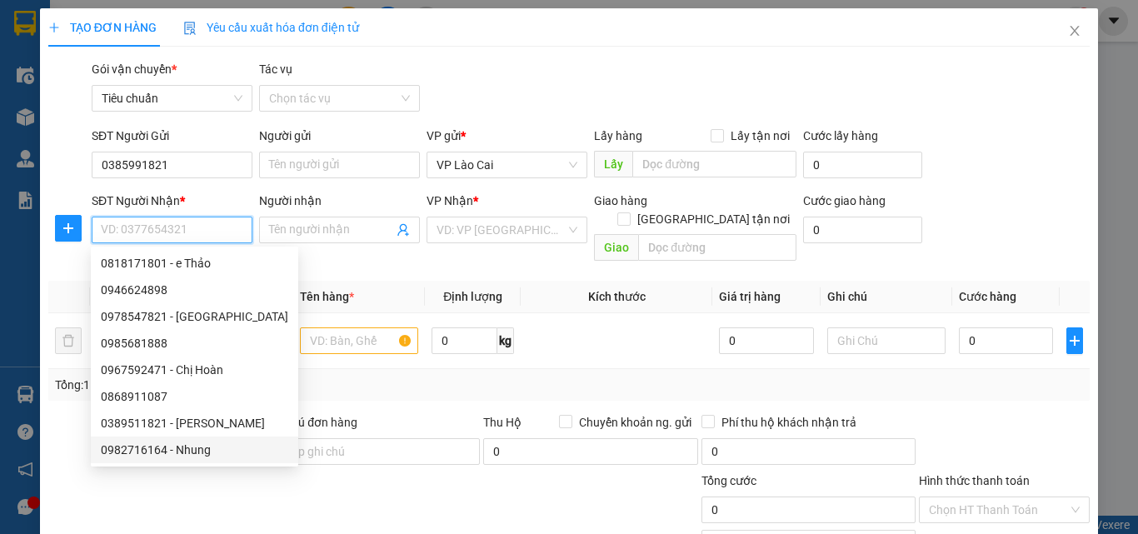
click at [132, 452] on div "0982716164 - Nhung" at bounding box center [194, 450] width 187 height 18
type input "0982716164"
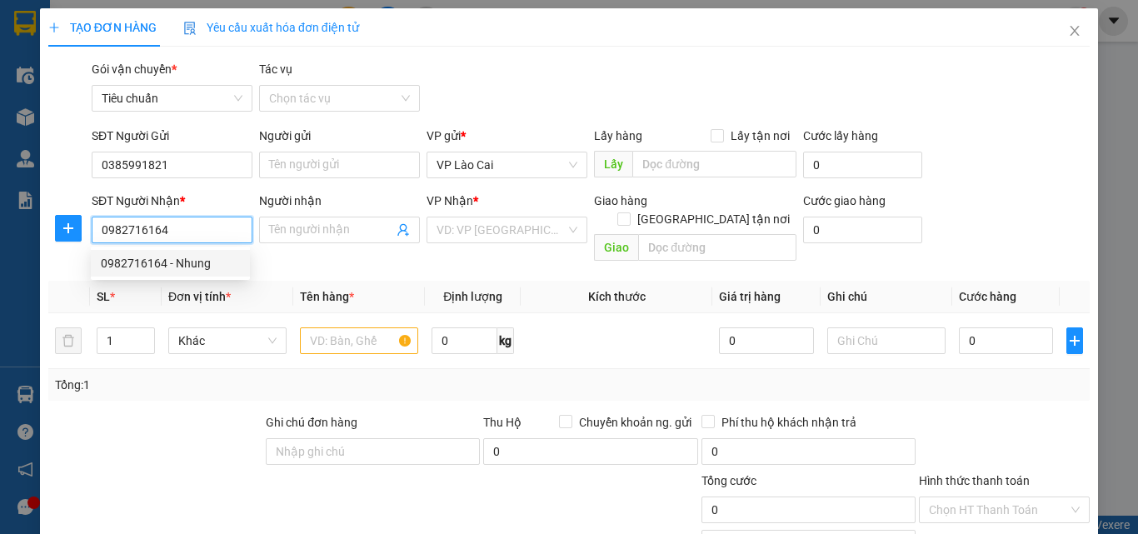
type input "Nhung"
type input "CẨM PHẢ"
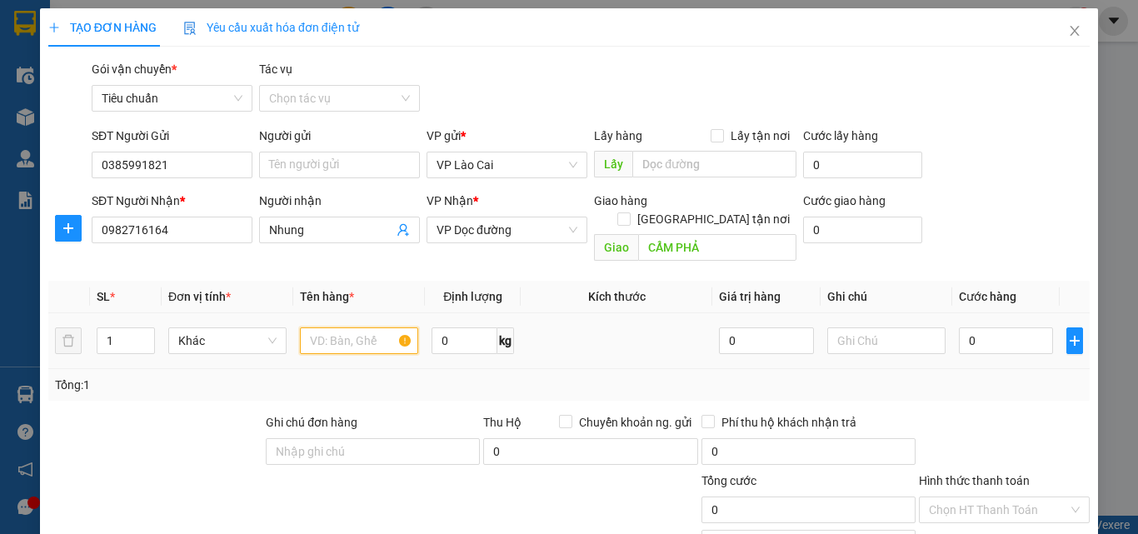
click at [340, 327] on input "text" at bounding box center [359, 340] width 118 height 27
type input "1 HỘP HOA +1 BAO"
click at [991, 327] on input "0" at bounding box center [1006, 340] width 94 height 27
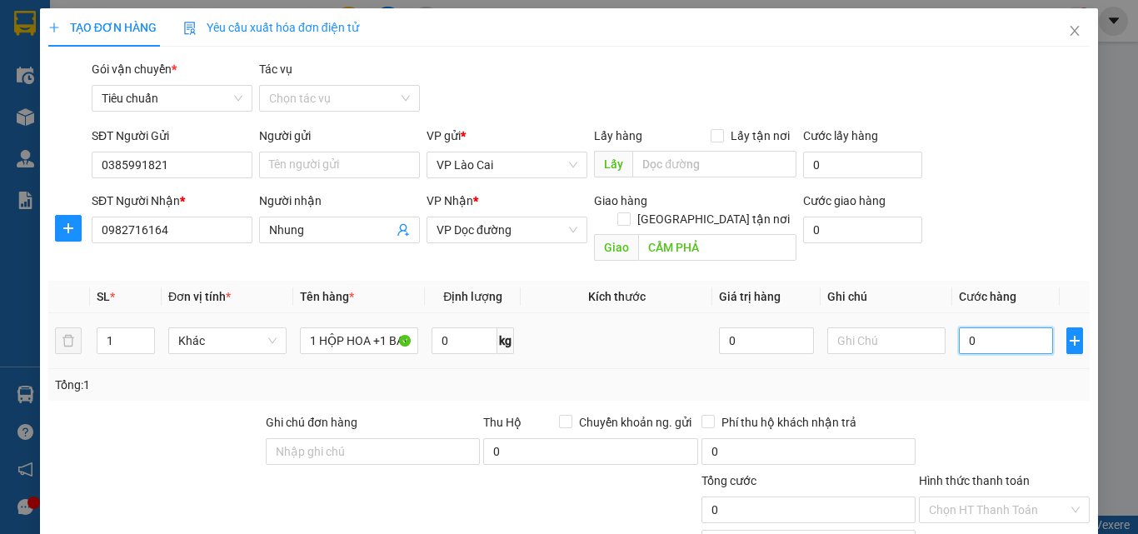
type input "1"
type input "15"
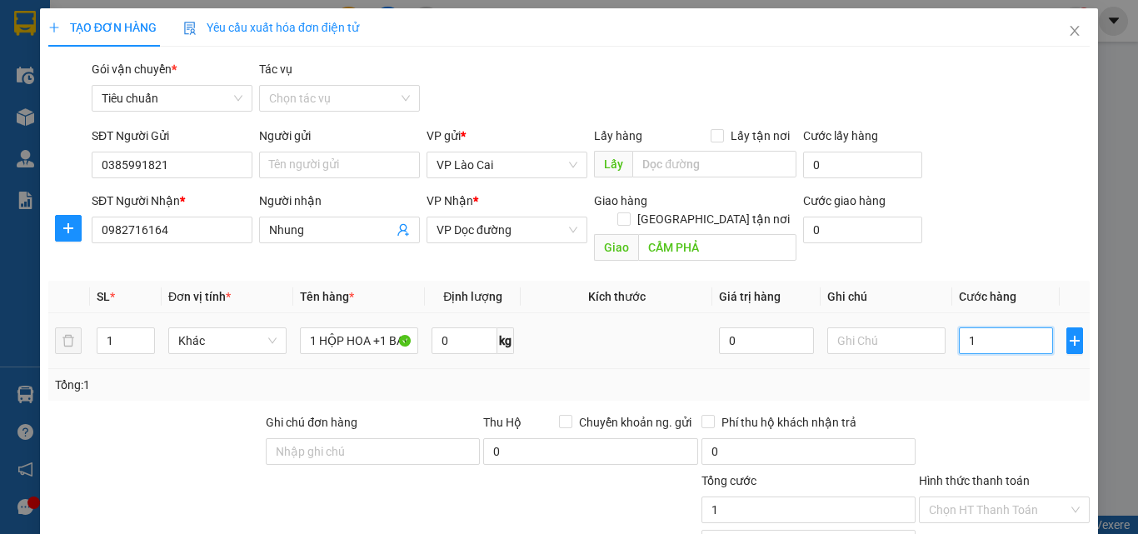
type input "15"
type input "150"
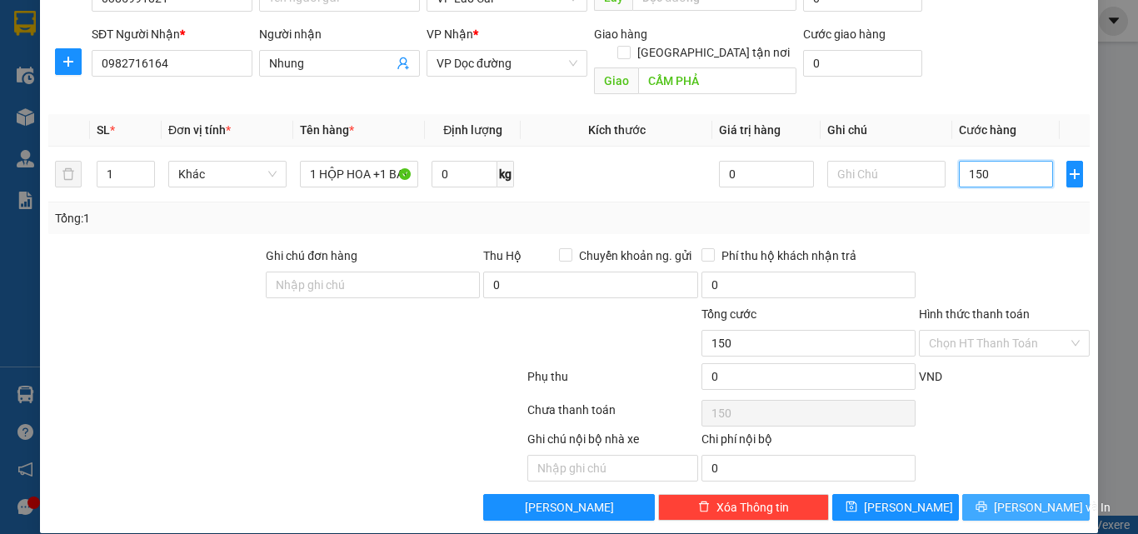
scroll to position [167, 0]
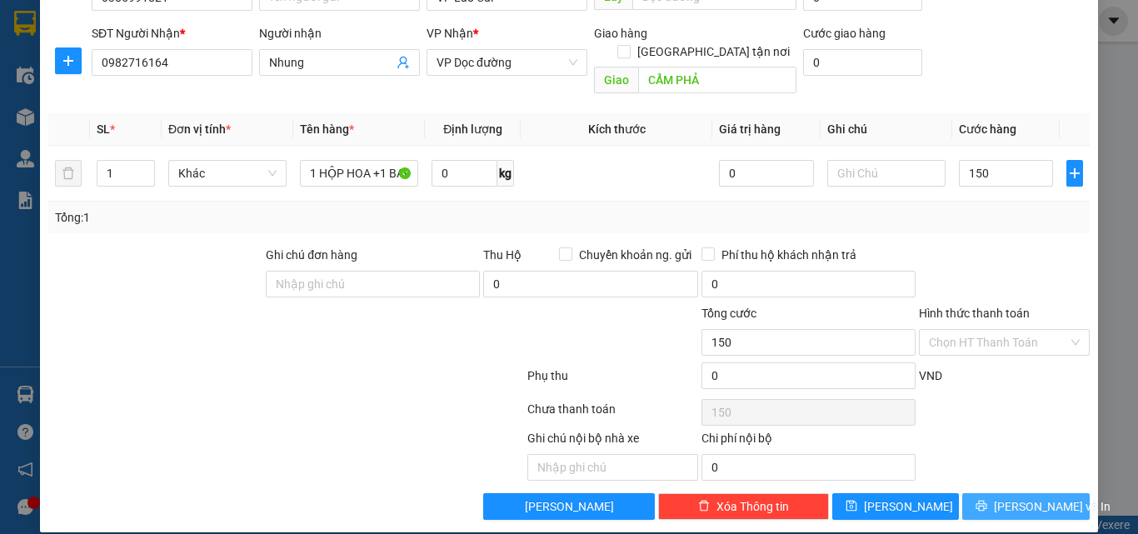
type input "150.000"
click at [979, 493] on button "[PERSON_NAME] và In" at bounding box center [1025, 506] width 127 height 27
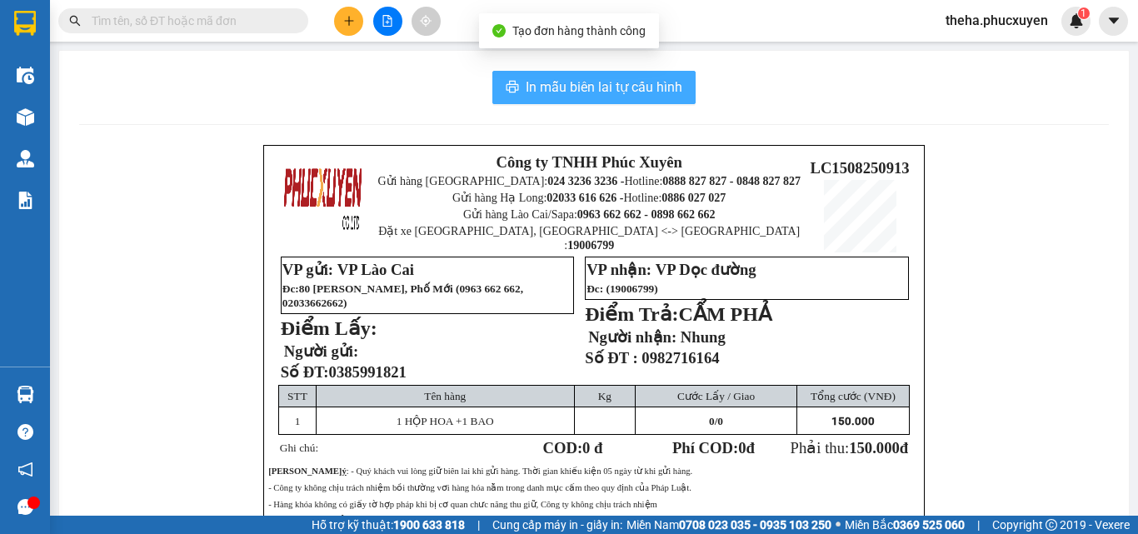
click at [678, 90] on button "In mẫu biên lai tự cấu hình" at bounding box center [593, 87] width 203 height 33
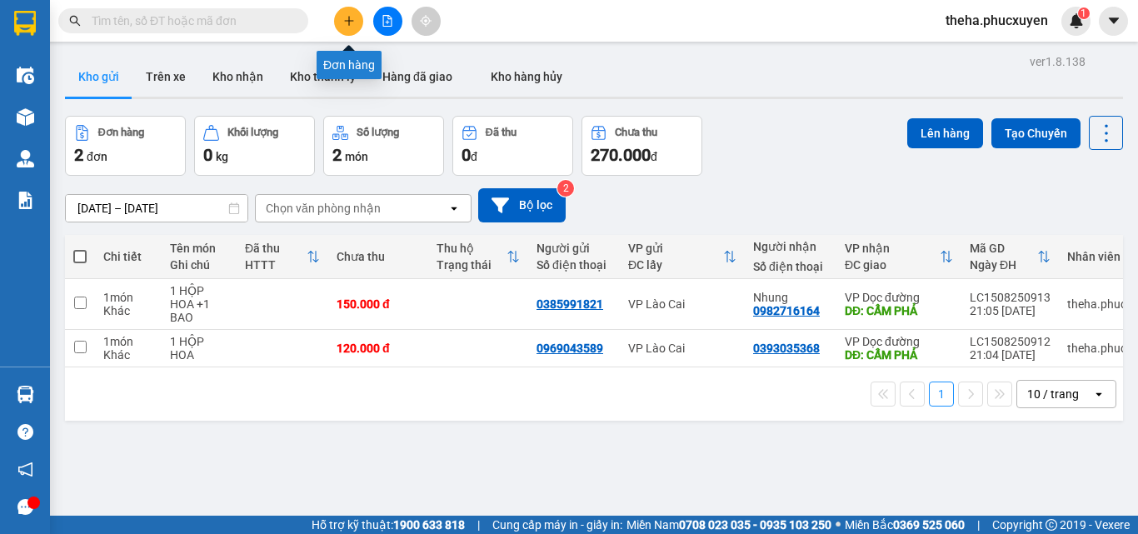
click at [359, 27] on button at bounding box center [348, 21] width 29 height 29
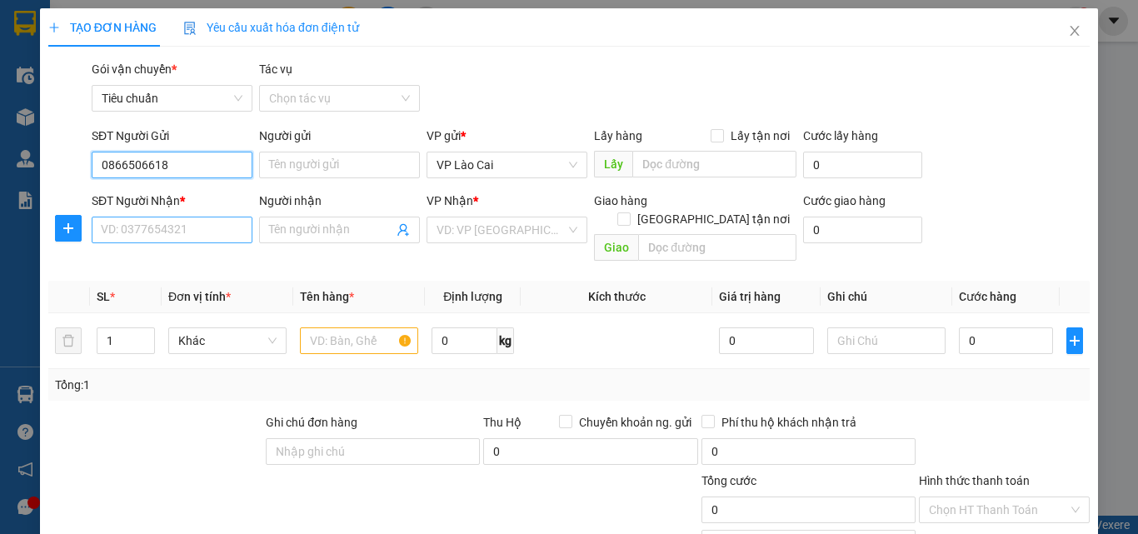
type input "0866506618"
click at [183, 236] on input "SĐT Người Nhận *" at bounding box center [172, 230] width 161 height 27
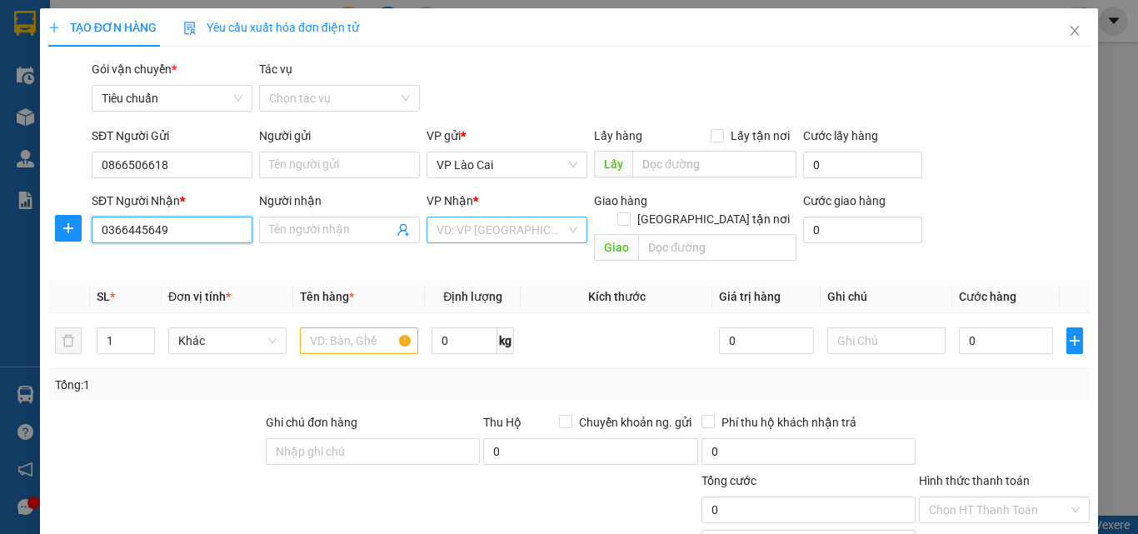
type input "0366445649"
click at [536, 229] on input "search" at bounding box center [501, 229] width 129 height 25
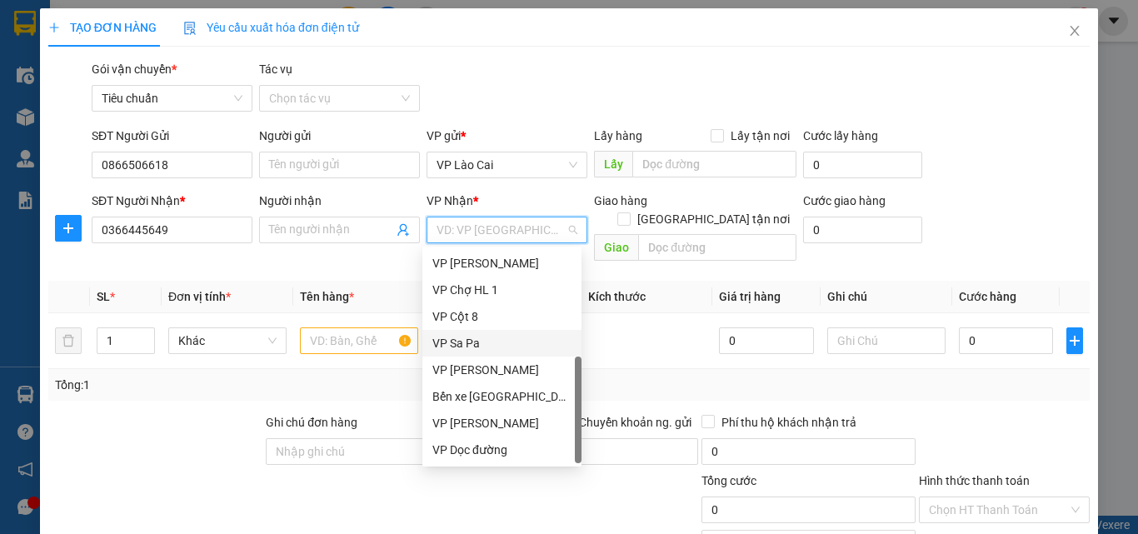
scroll to position [267, 0]
click at [481, 449] on div "VP Dọc đường" at bounding box center [501, 450] width 139 height 18
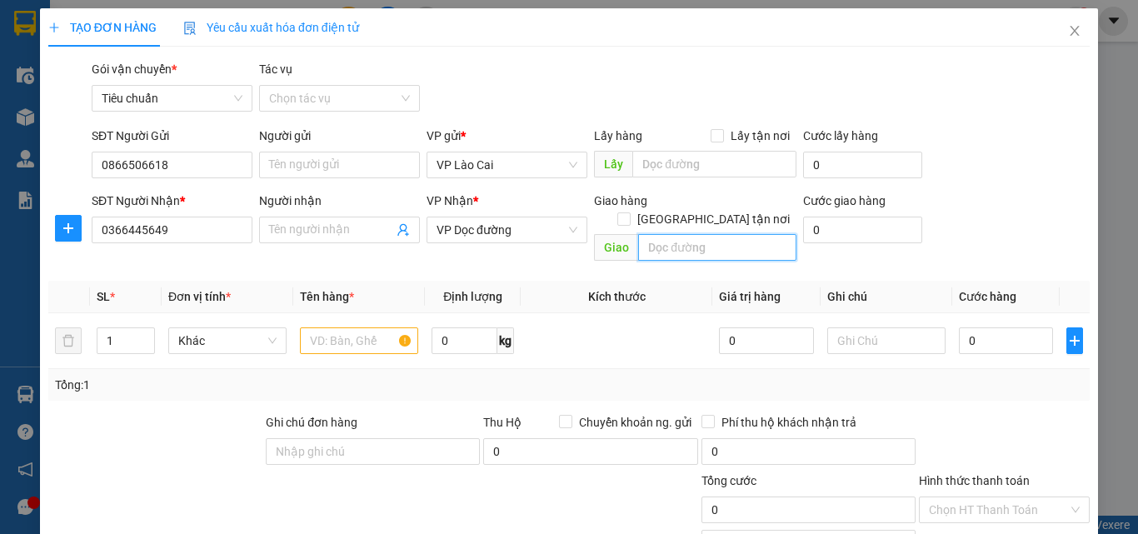
drag, startPoint x: 681, startPoint y: 231, endPoint x: 660, endPoint y: 233, distance: 21.0
click at [680, 234] on input "text" at bounding box center [717, 247] width 158 height 27
type input "HẠ LONG"
click at [335, 327] on input "text" at bounding box center [359, 340] width 118 height 27
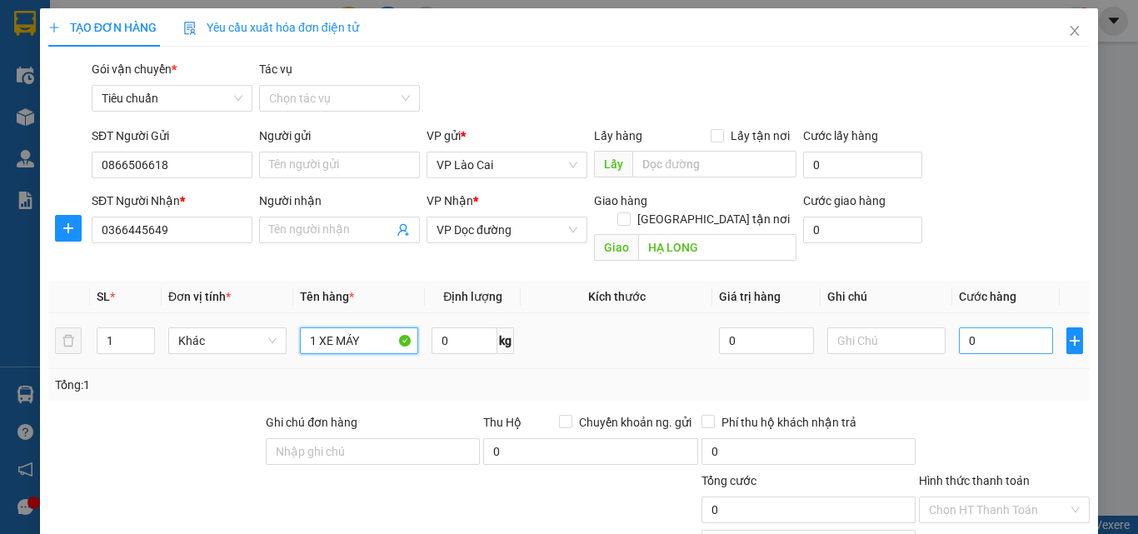
type input "1 XE MÁY"
click at [985, 327] on input "0" at bounding box center [1006, 340] width 94 height 27
type input "7"
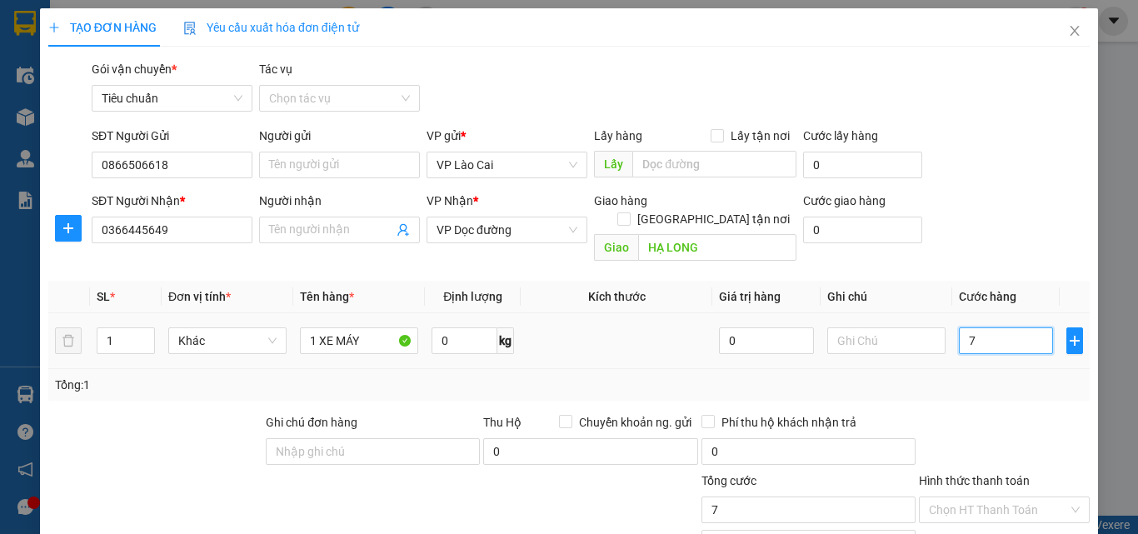
type input "70"
type input "700"
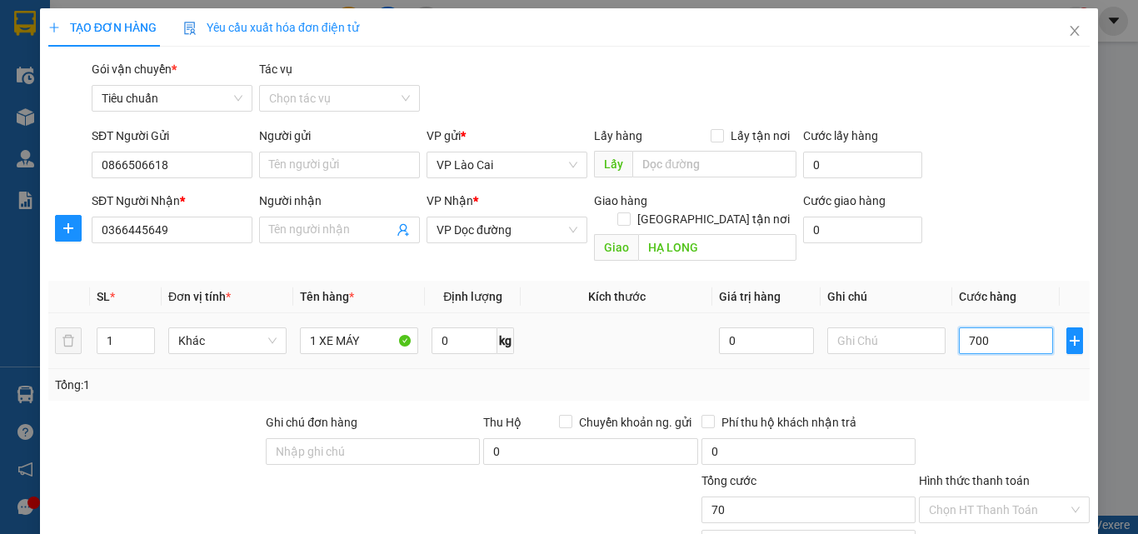
type input "700"
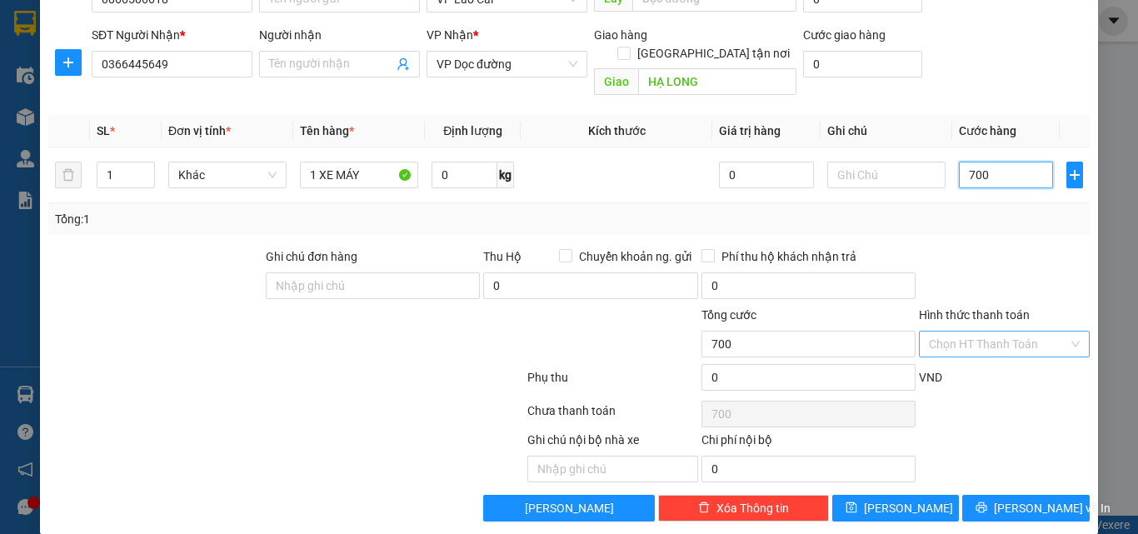
scroll to position [167, 0]
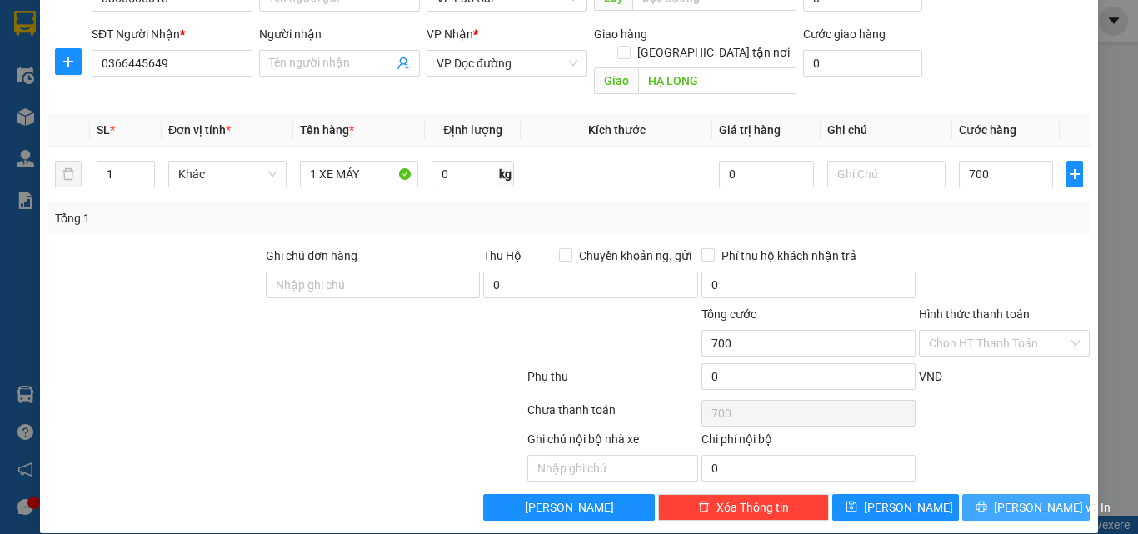
type input "700.000"
click at [974, 494] on button "[PERSON_NAME] và In" at bounding box center [1025, 507] width 127 height 27
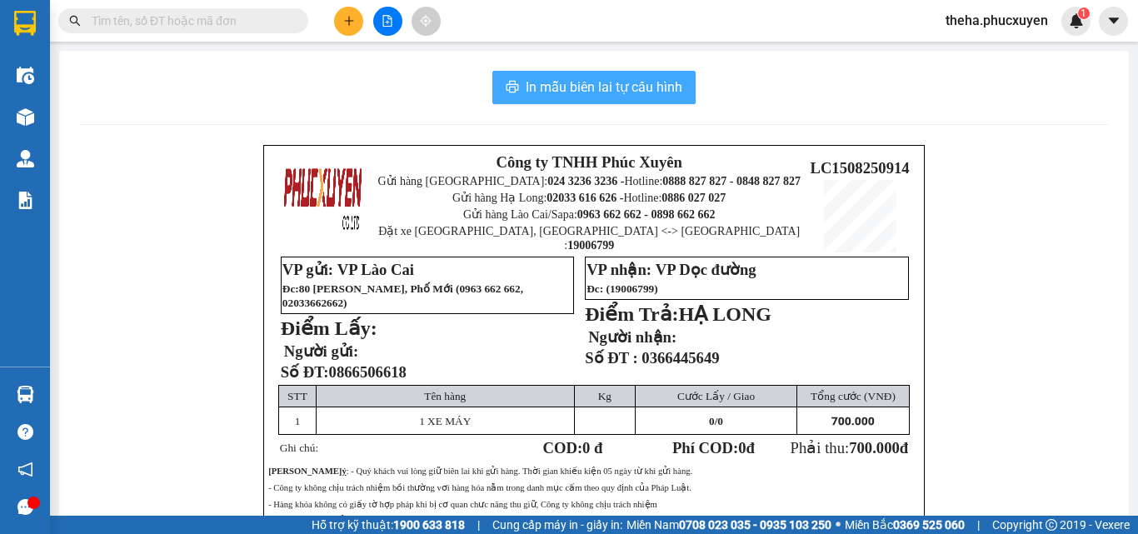
click at [683, 80] on button "In mẫu biên lai tự cấu hình" at bounding box center [593, 87] width 203 height 33
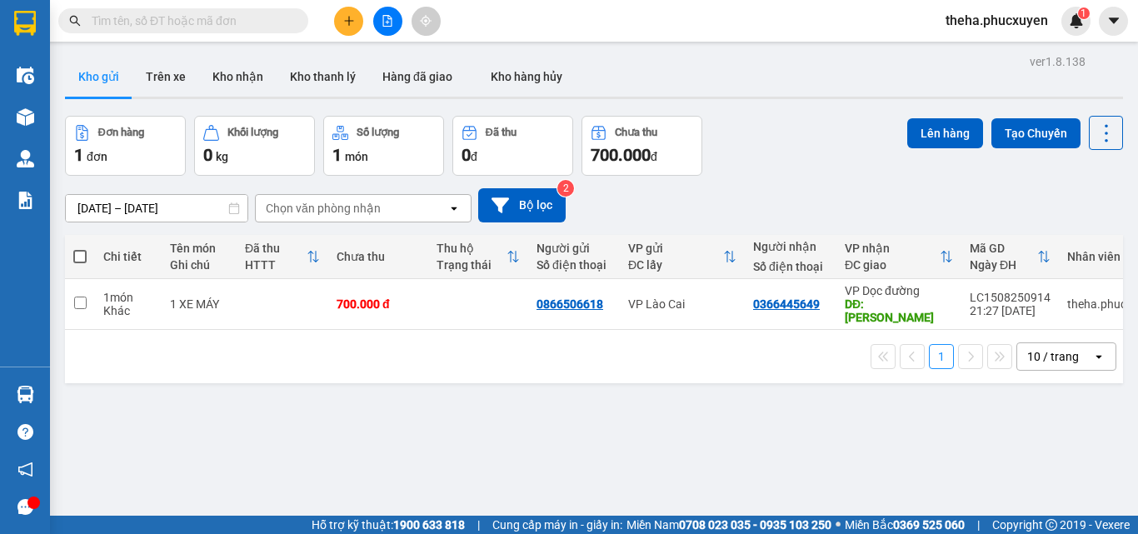
click at [822, 192] on div "[DATE] – [DATE] Press the down arrow key to interact with the calendar and sele…" at bounding box center [594, 205] width 1058 height 34
